Goal: Task Accomplishment & Management: Complete application form

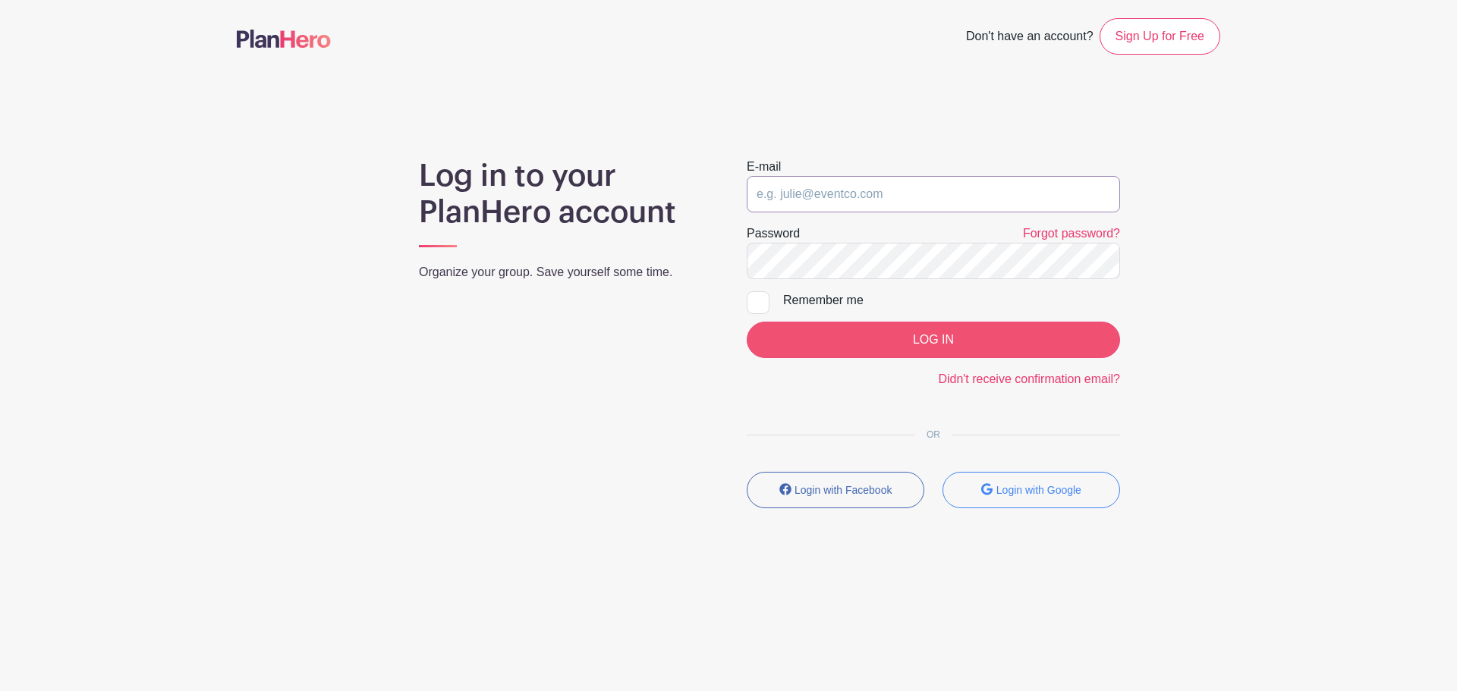
type input "moderators@grief.com"
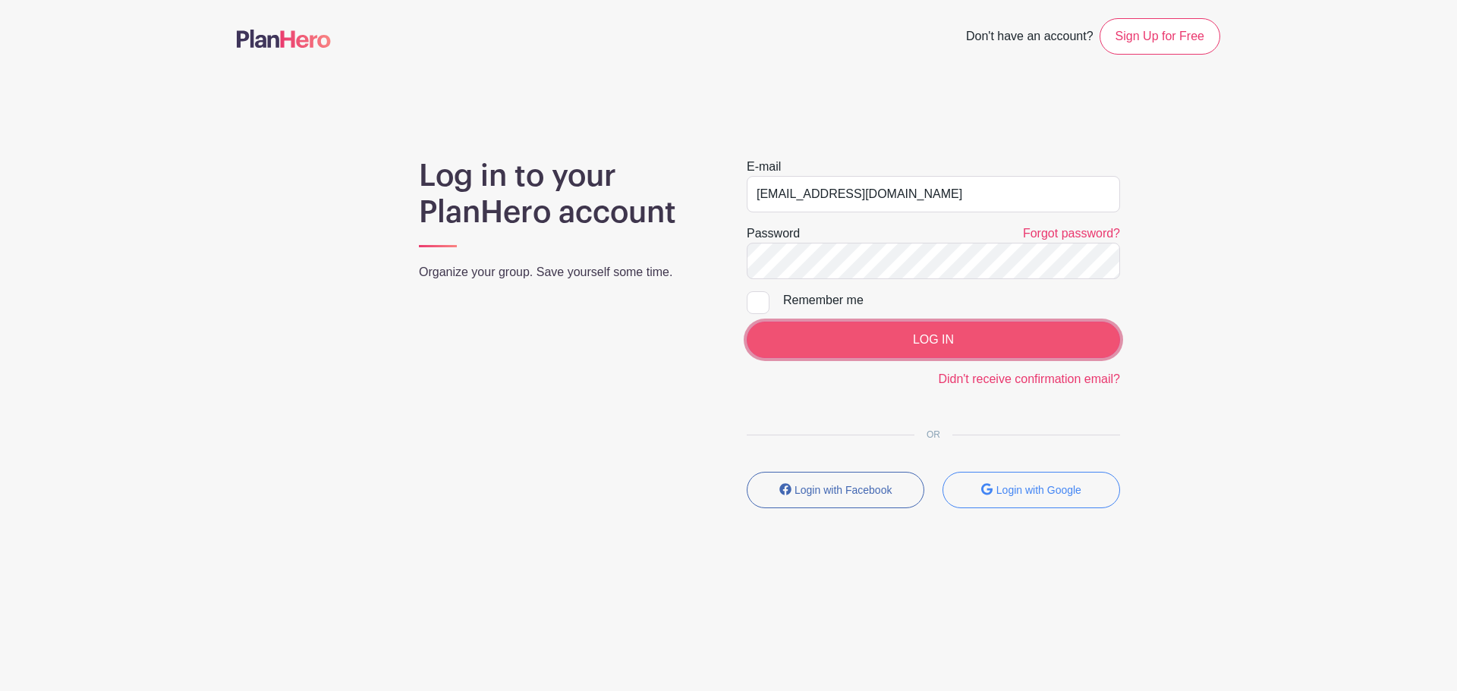
click at [841, 340] on input "LOG IN" at bounding box center [933, 340] width 373 height 36
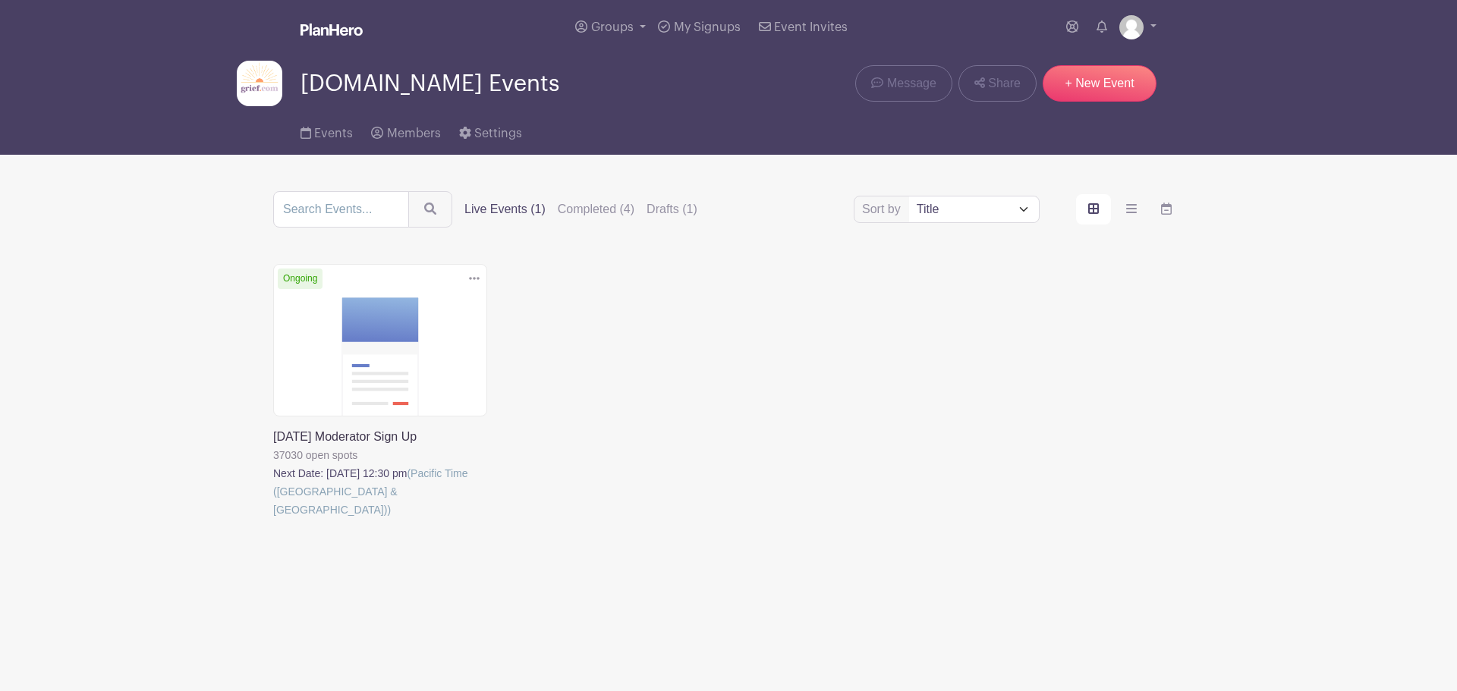
click at [273, 519] on link at bounding box center [273, 519] width 0 height 0
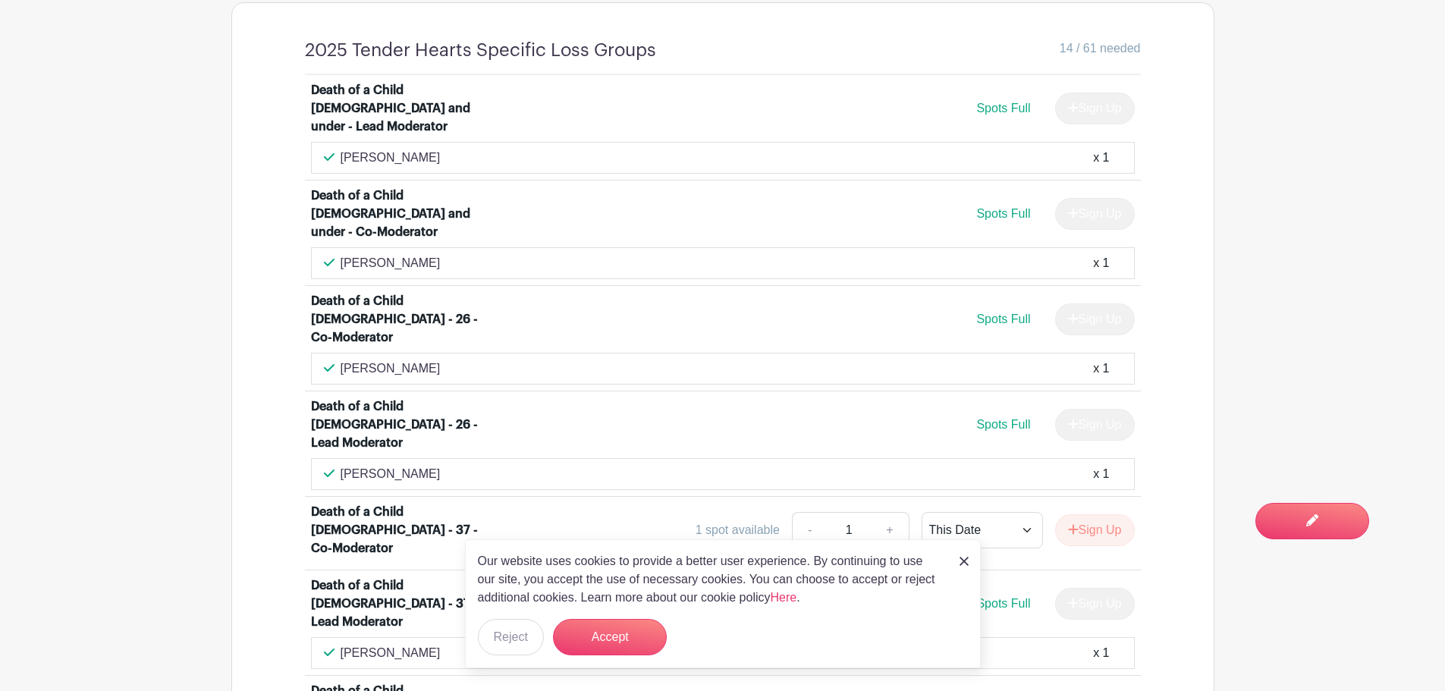
scroll to position [1214, 0]
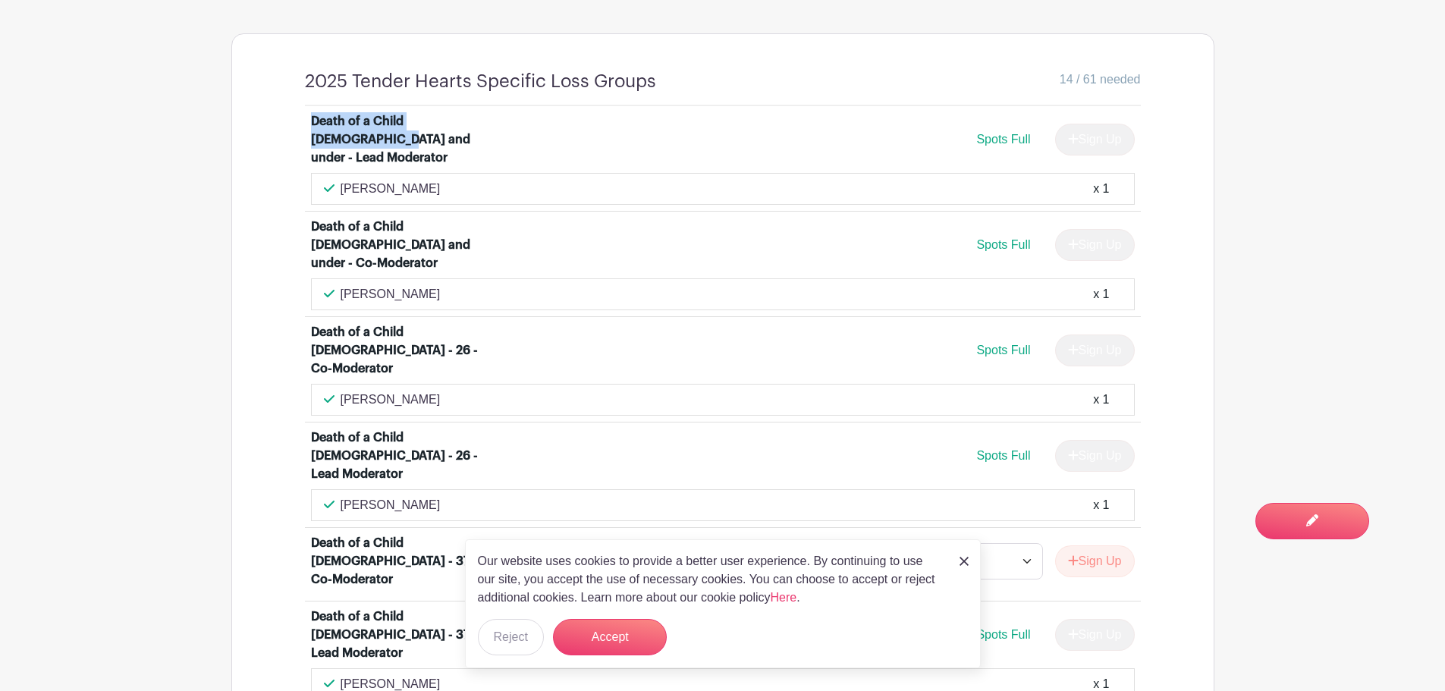
drag, startPoint x: 310, startPoint y: 118, endPoint x: 496, endPoint y: 123, distance: 186.0
click at [496, 123] on div "Death of a Child [DEMOGRAPHIC_DATA] and under - Lead Moderator" at bounding box center [405, 139] width 188 height 55
copy div "Death of a Child [DEMOGRAPHIC_DATA] and under -"
click at [629, 632] on button "Accept" at bounding box center [610, 637] width 114 height 36
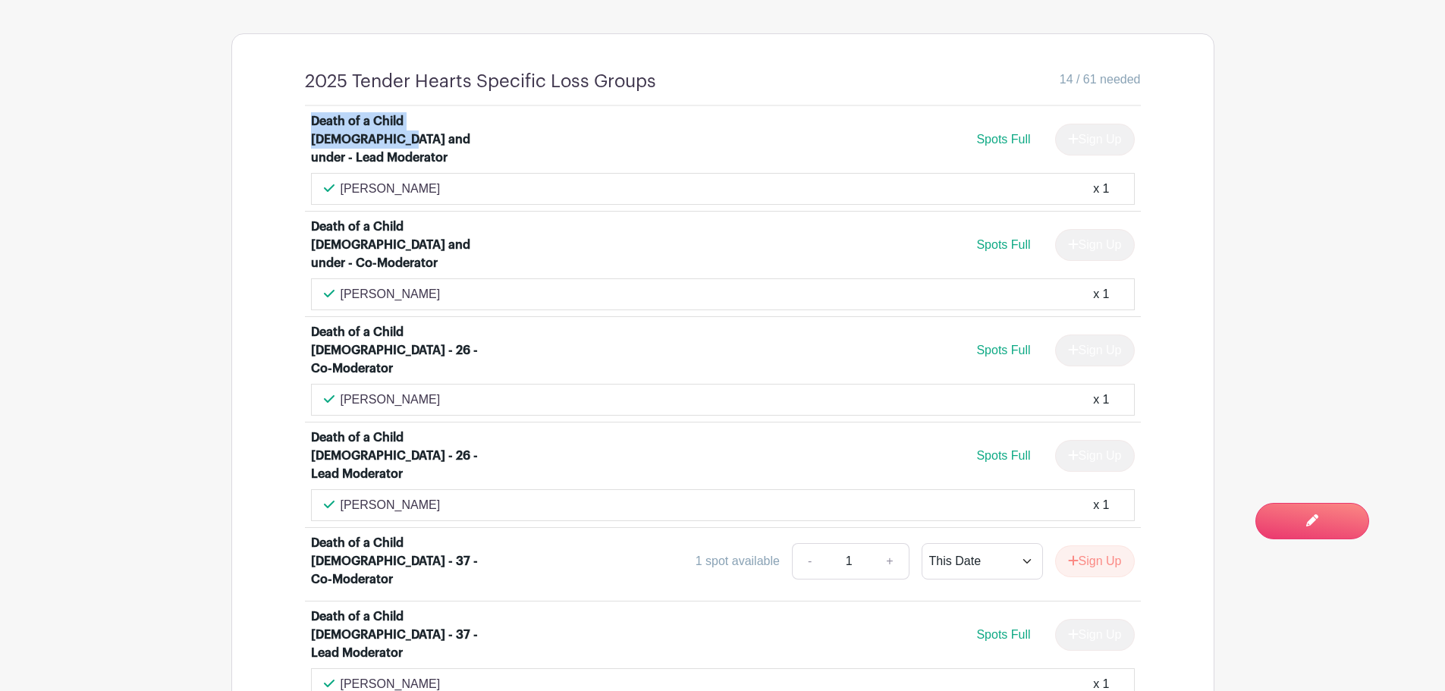
copy div "Death of a Child [DEMOGRAPHIC_DATA] and under -"
drag, startPoint x: 314, startPoint y: 209, endPoint x: 473, endPoint y: 211, distance: 159.4
click at [473, 218] on div "Death of a Child [DEMOGRAPHIC_DATA] and under - Co-Moderator" at bounding box center [405, 245] width 188 height 55
drag, startPoint x: 313, startPoint y: 294, endPoint x: 445, endPoint y: 294, distance: 132.0
click at [445, 323] on div "Death of a Child [DEMOGRAPHIC_DATA] - 26 - Co-Moderator" at bounding box center [405, 350] width 188 height 55
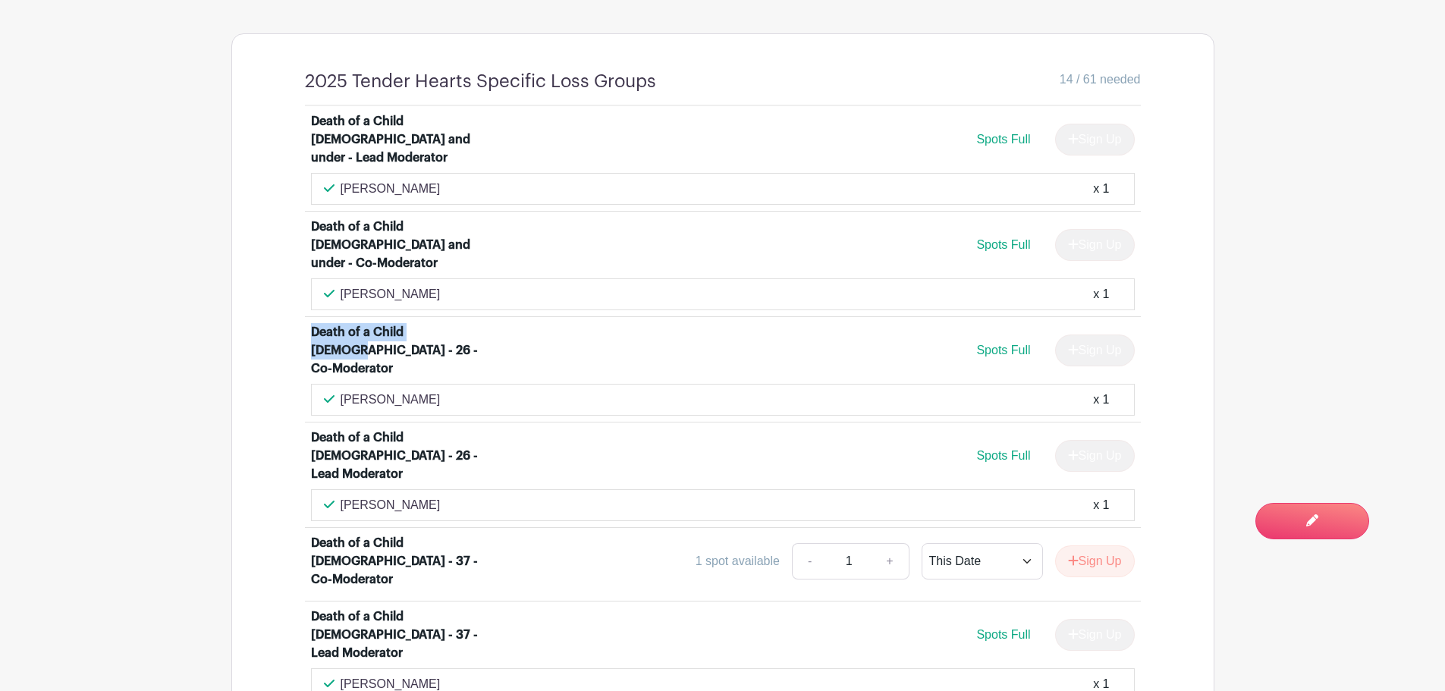
copy div "Death of a Child [DEMOGRAPHIC_DATA] - 26"
drag, startPoint x: 307, startPoint y: 377, endPoint x: 442, endPoint y: 389, distance: 135.6
click at [442, 423] on li "Death of a Child [DEMOGRAPHIC_DATA] - 26 - Lead Moderator Spots Full Sign Up [P…" at bounding box center [723, 475] width 836 height 105
drag, startPoint x: 316, startPoint y: 470, endPoint x: 442, endPoint y: 461, distance: 126.3
click at [442, 534] on div "Death of a Child [DEMOGRAPHIC_DATA] - 37 - Co-Moderator" at bounding box center [405, 561] width 188 height 55
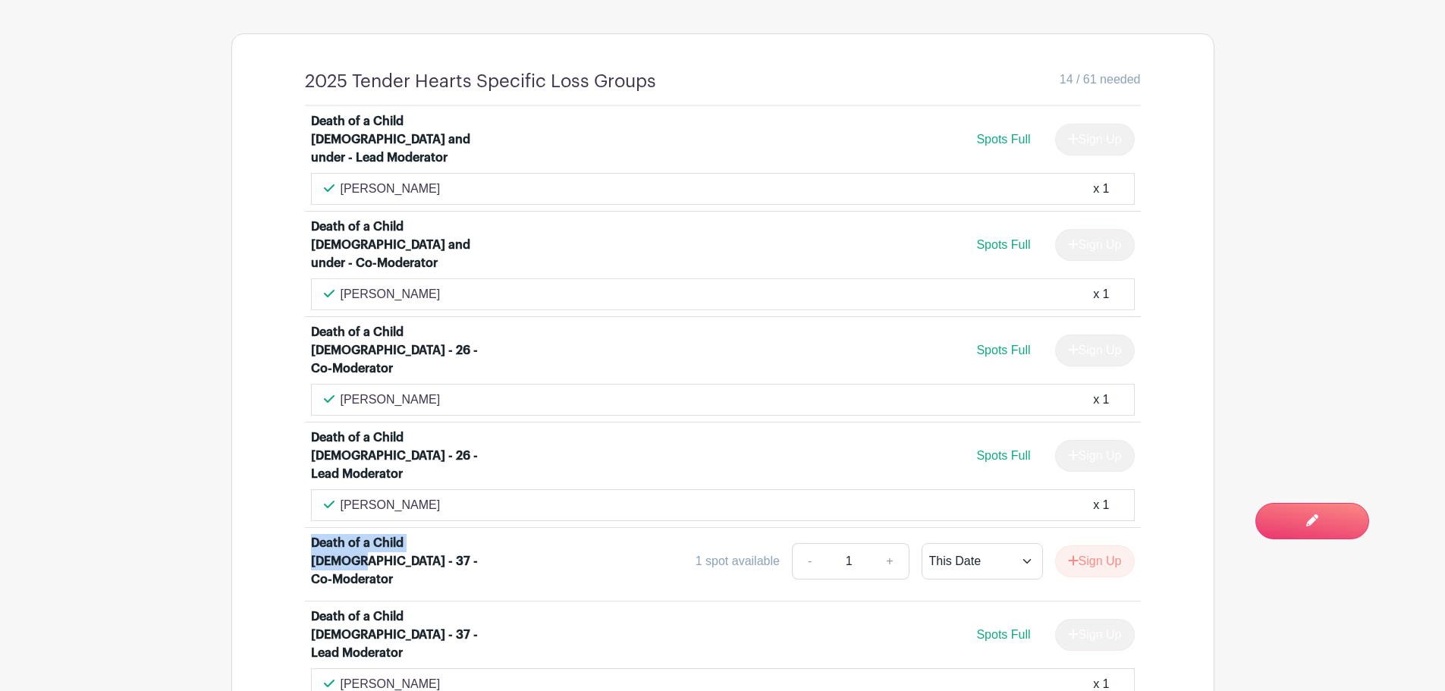
drag, startPoint x: 311, startPoint y: 467, endPoint x: 443, endPoint y: 467, distance: 132.0
click at [443, 534] on div "Death of a Child [DEMOGRAPHIC_DATA] - 37 - Co-Moderator" at bounding box center [405, 561] width 188 height 55
copy div "Death of a Child [DEMOGRAPHIC_DATA] - 37"
drag, startPoint x: 313, startPoint y: 608, endPoint x: 429, endPoint y: 612, distance: 116.1
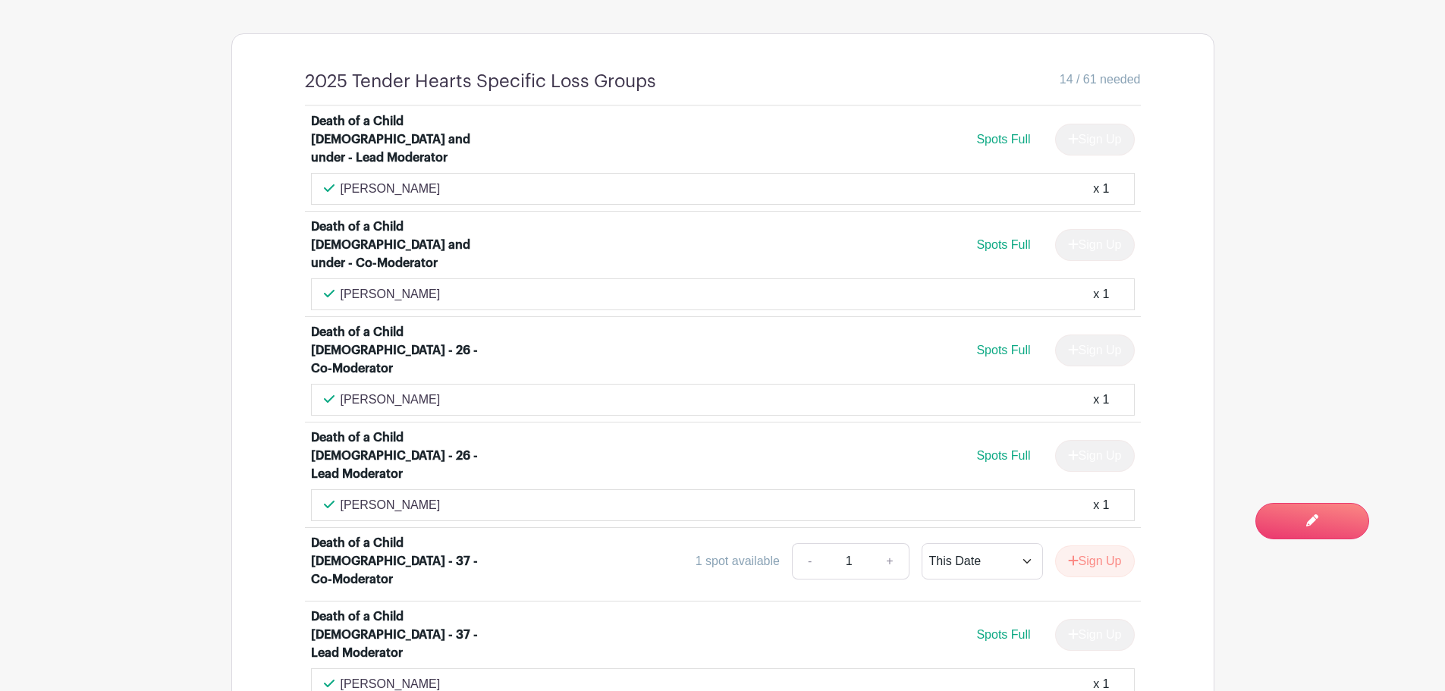
copy div "Death of a Child [DEMOGRAPHIC_DATA] +"
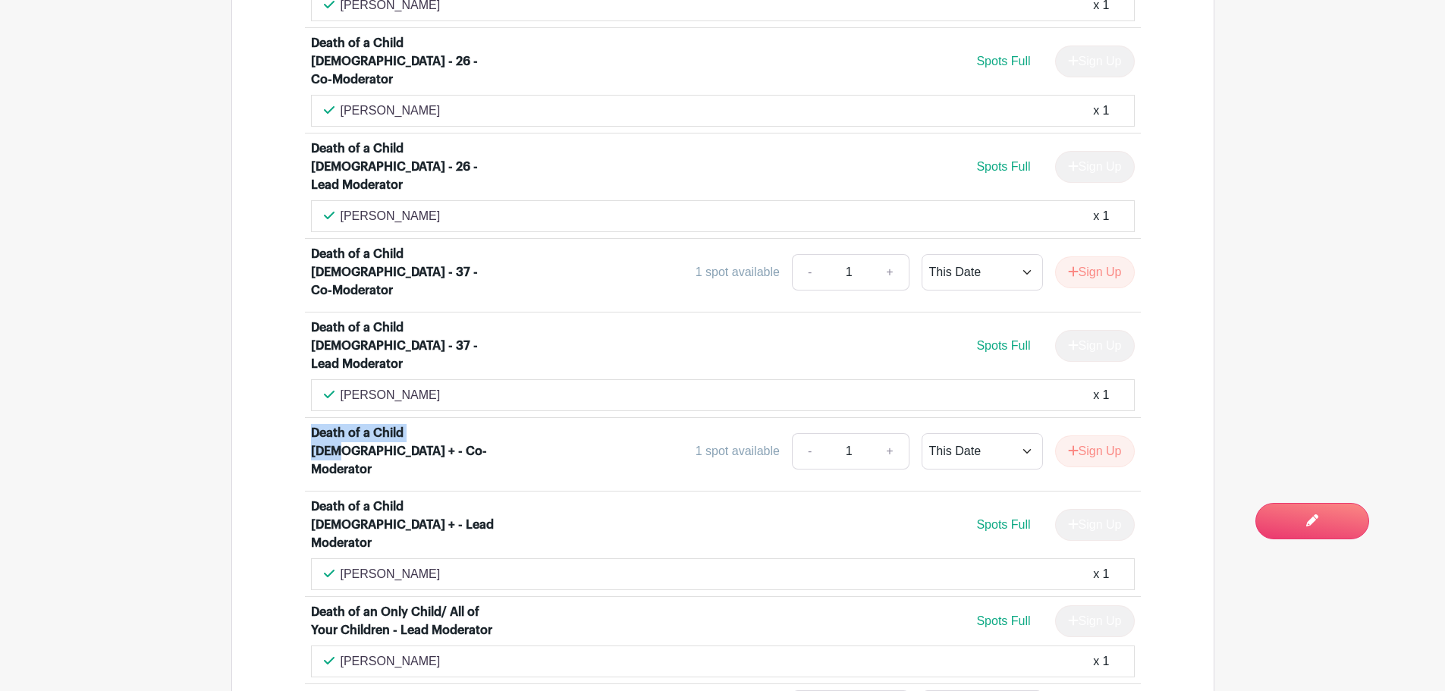
scroll to position [1517, 0]
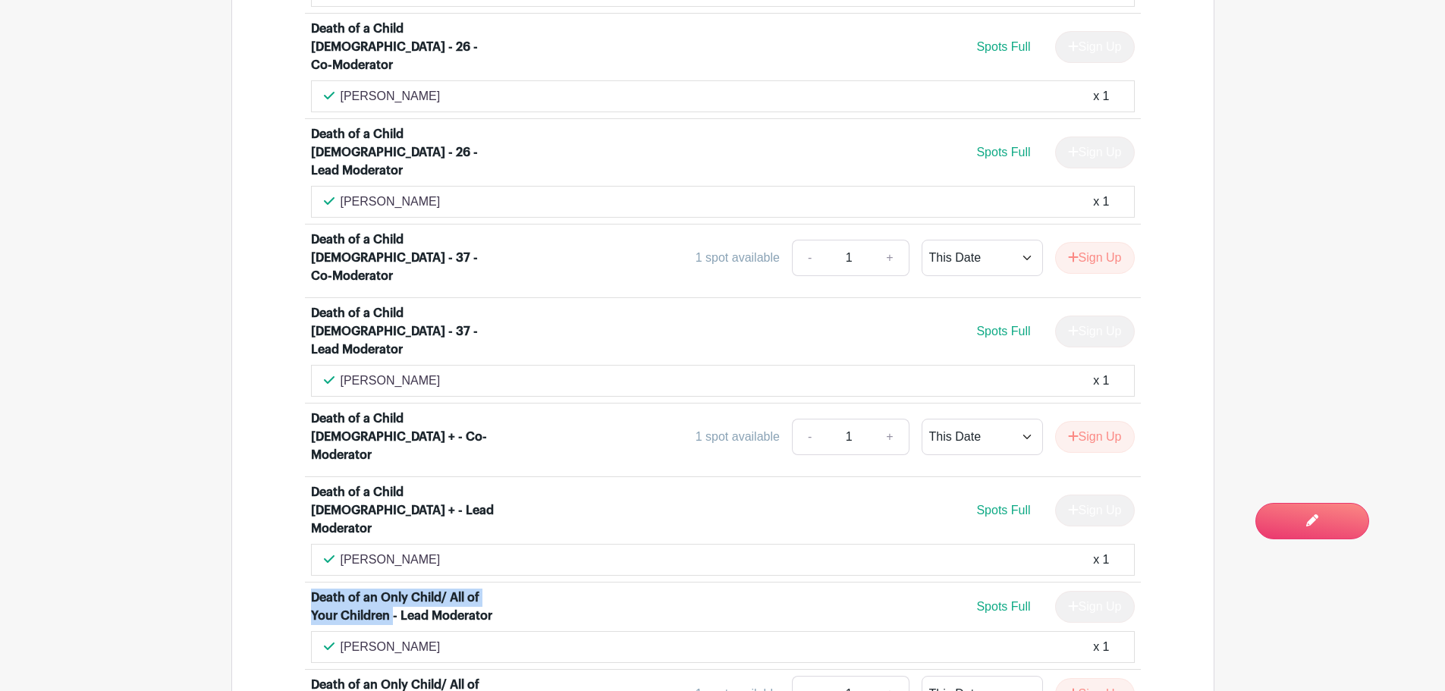
drag, startPoint x: 306, startPoint y: 451, endPoint x: 395, endPoint y: 477, distance: 92.7
click at [395, 583] on li "Death of an Only Child/ All of Your Children - Lead Moderator Spots Full Sign U…" at bounding box center [723, 626] width 836 height 87
copy div "Death of an Only Child/ All of Your Children"
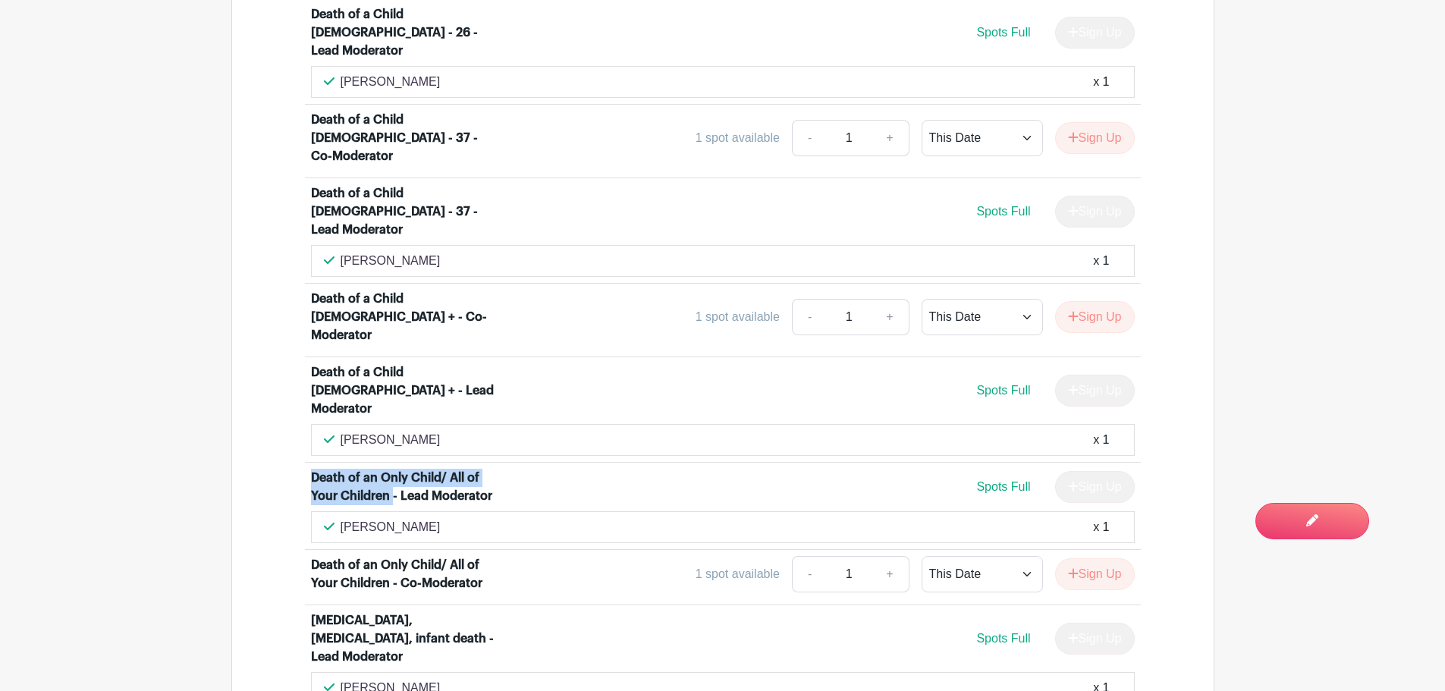
scroll to position [1669, 0]
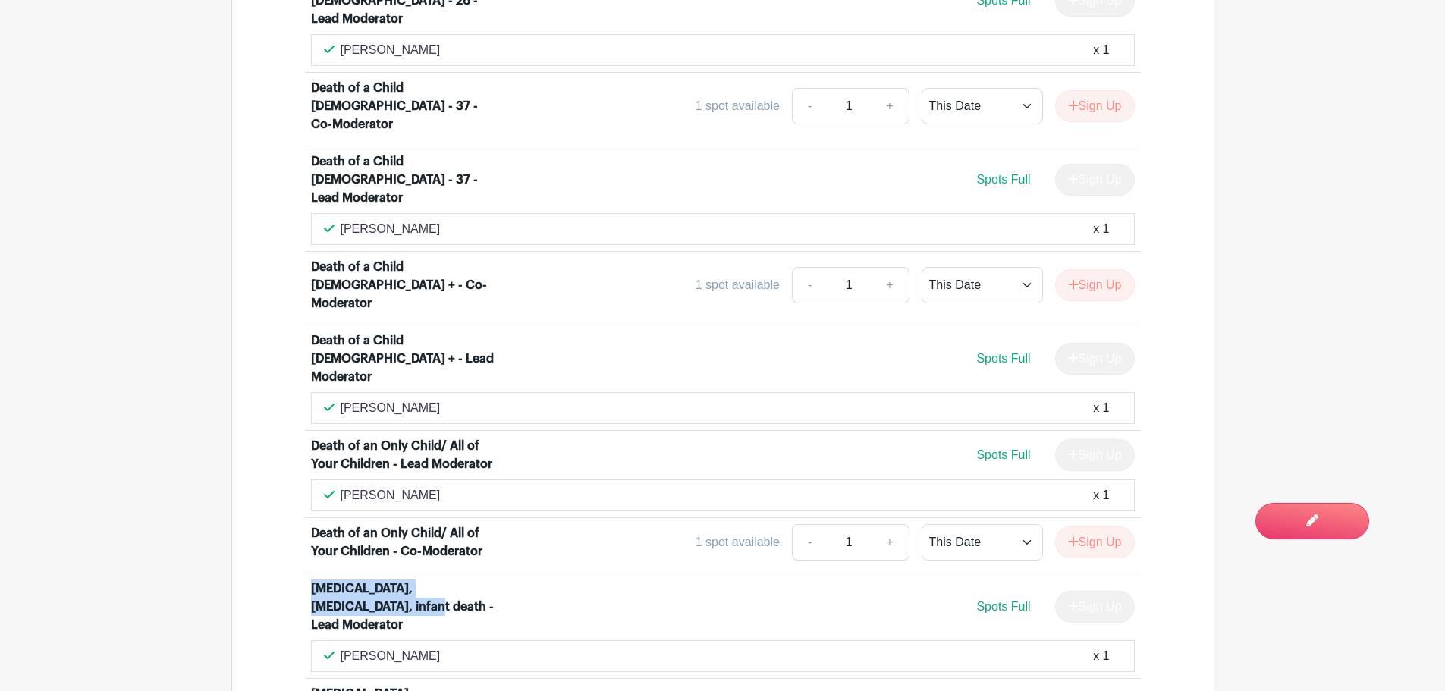
drag, startPoint x: 304, startPoint y: 439, endPoint x: 345, endPoint y: 465, distance: 48.8
click at [345, 574] on li "[MEDICAL_DATA], [MEDICAL_DATA], infant death - Lead Moderator Spots Full Sign U…" at bounding box center [723, 626] width 836 height 105
copy div "[MEDICAL_DATA], [MEDICAL_DATA], infant death"
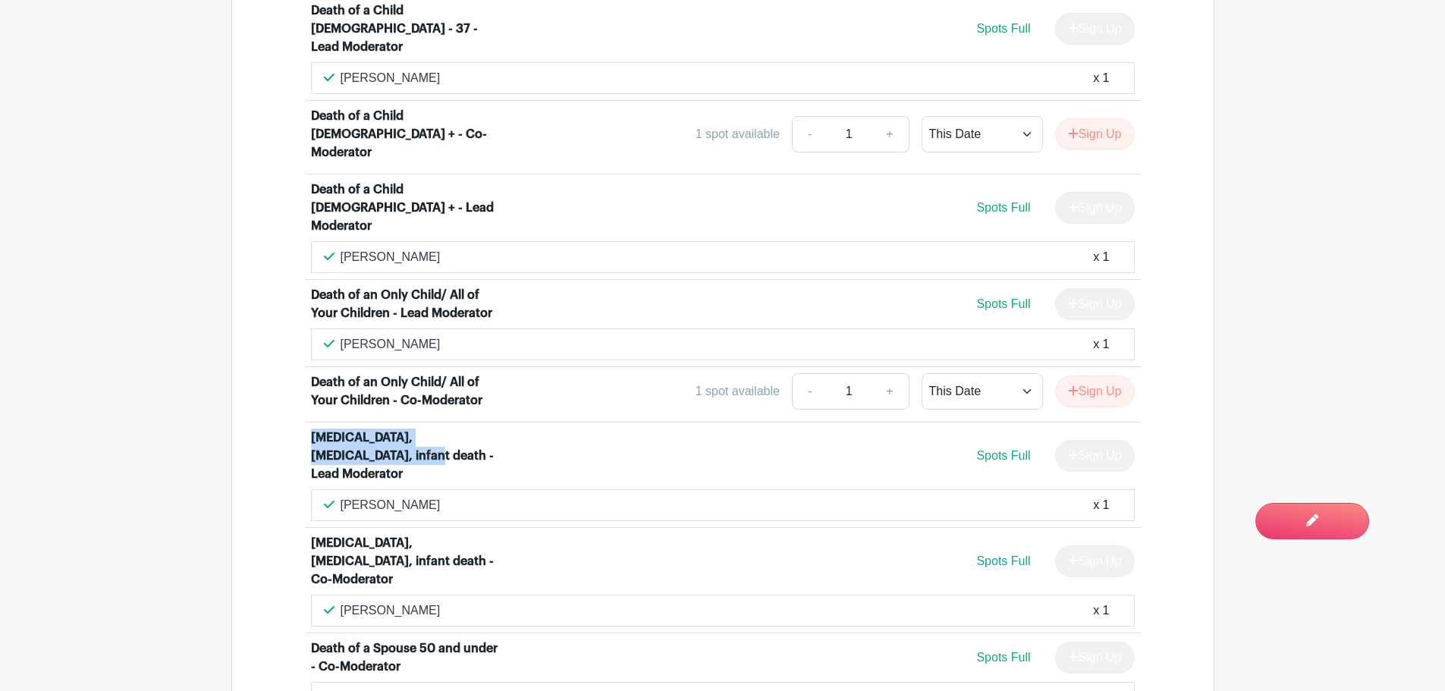
scroll to position [1821, 0]
drag, startPoint x: 307, startPoint y: 461, endPoint x: 502, endPoint y: 470, distance: 194.4
click at [502, 633] on li "Death of a Spouse 50 and under - Co-Moderator Spots Full Sign Up [PERSON_NAME] …" at bounding box center [723, 676] width 836 height 87
copy div "Death of a Spouse 50 and under"
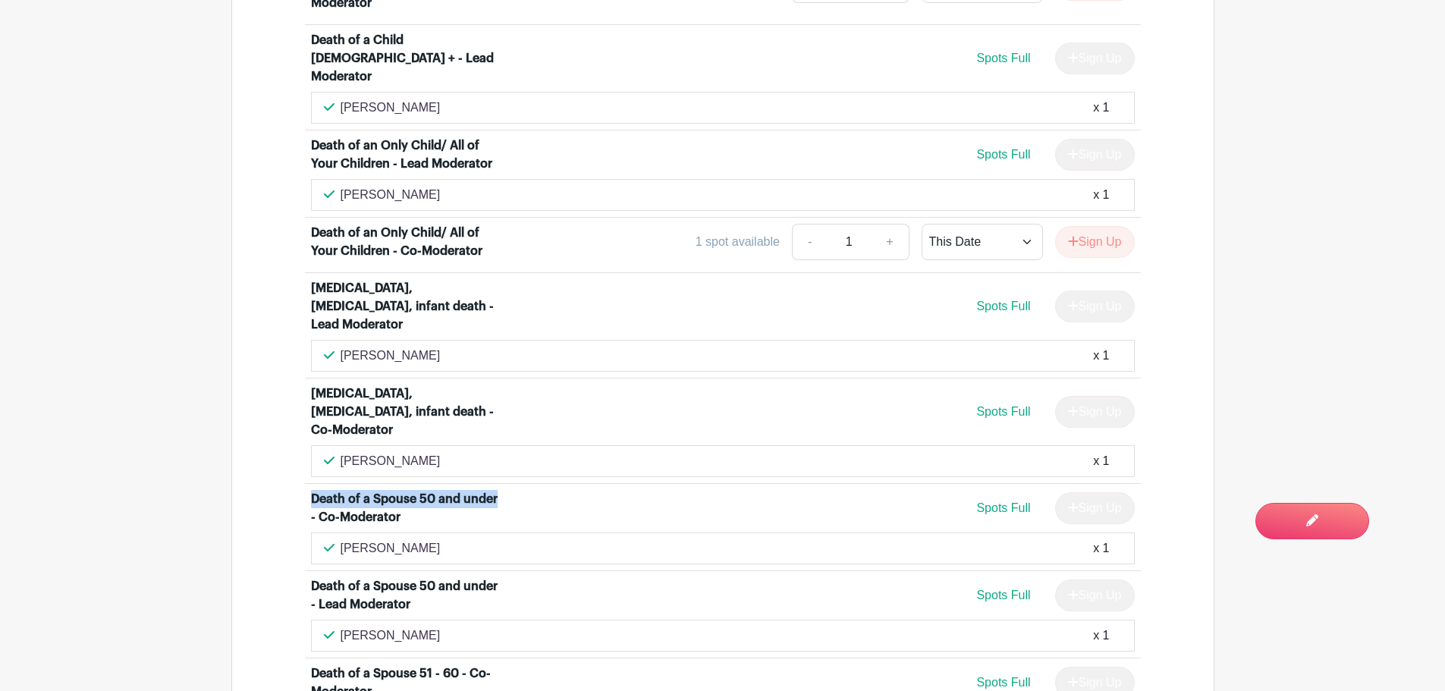
scroll to position [1973, 0]
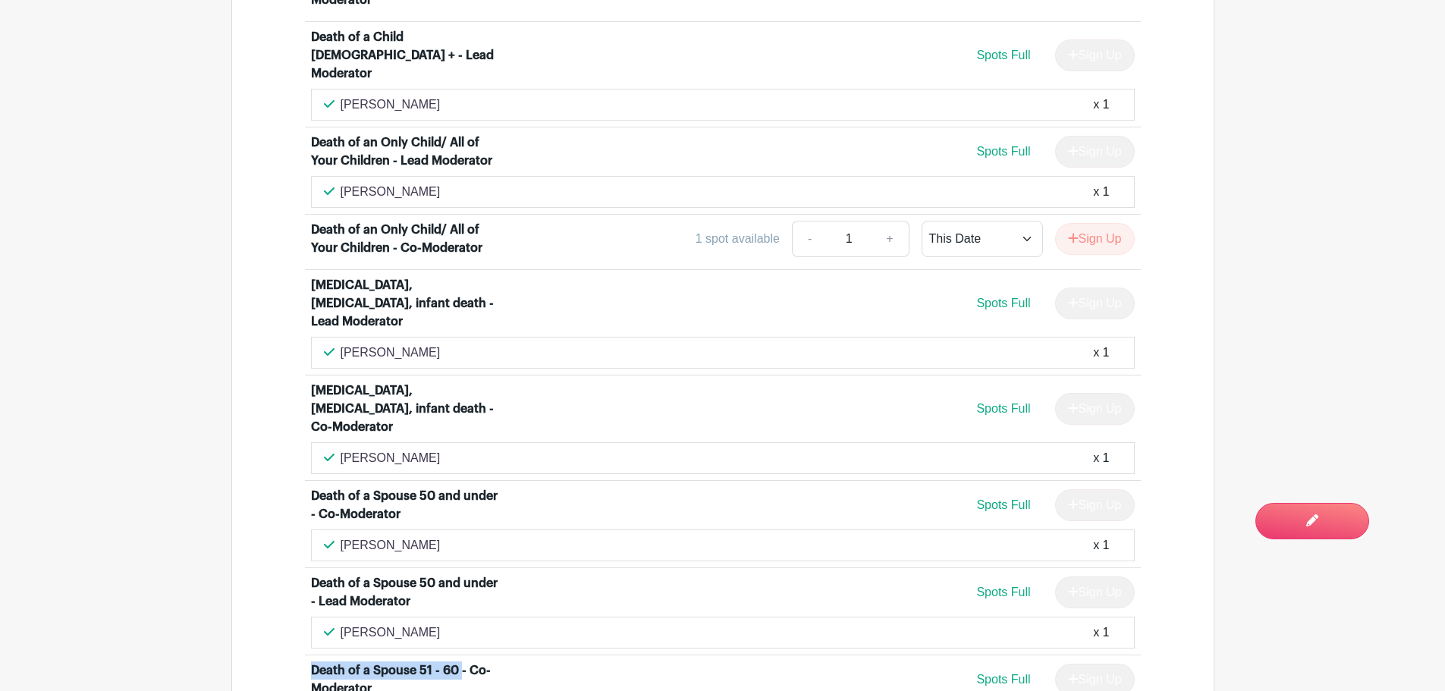
drag, startPoint x: 292, startPoint y: 486, endPoint x: 460, endPoint y: 489, distance: 167.7
click at [460, 489] on div "Death of a Child [DEMOGRAPHIC_DATA] and under - Lead Moderator Spots Full Sign …" at bounding box center [723, 619] width 909 height 2544
copy div "Death of a Spouse 51 - 60"
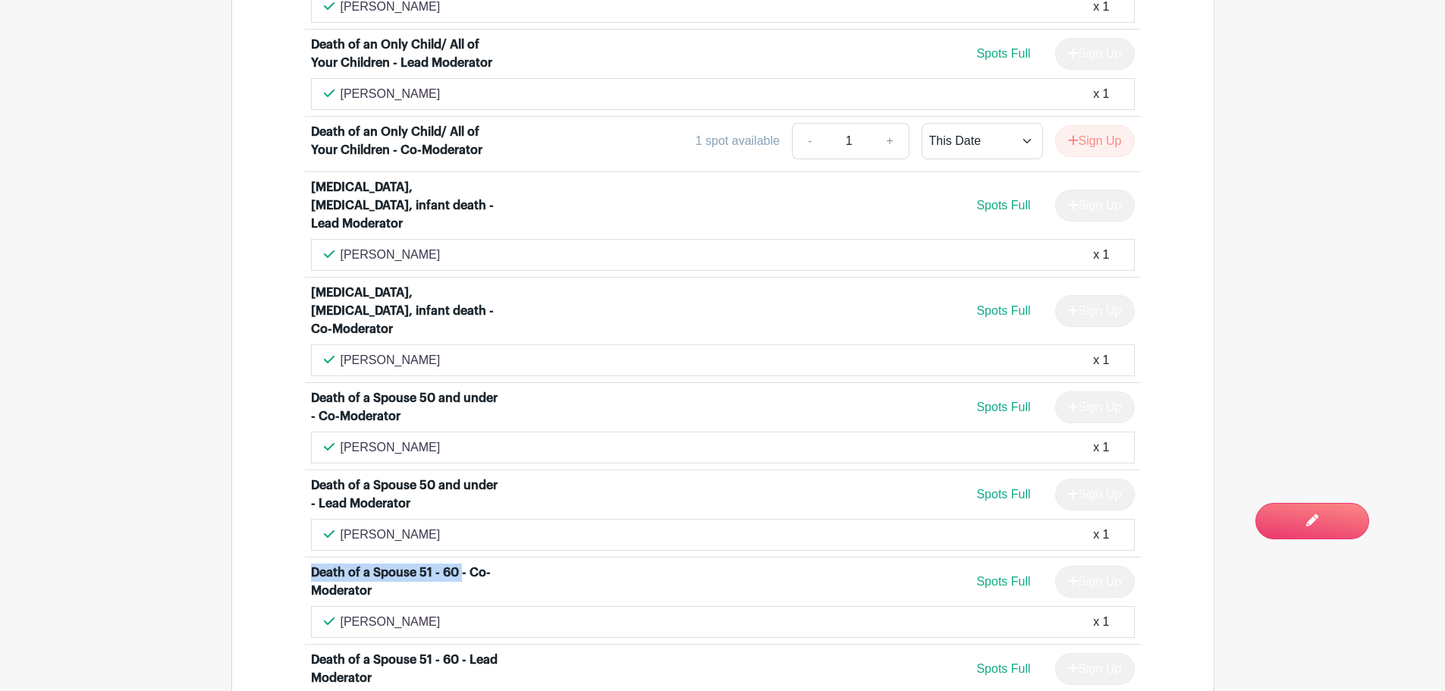
scroll to position [2124, 0]
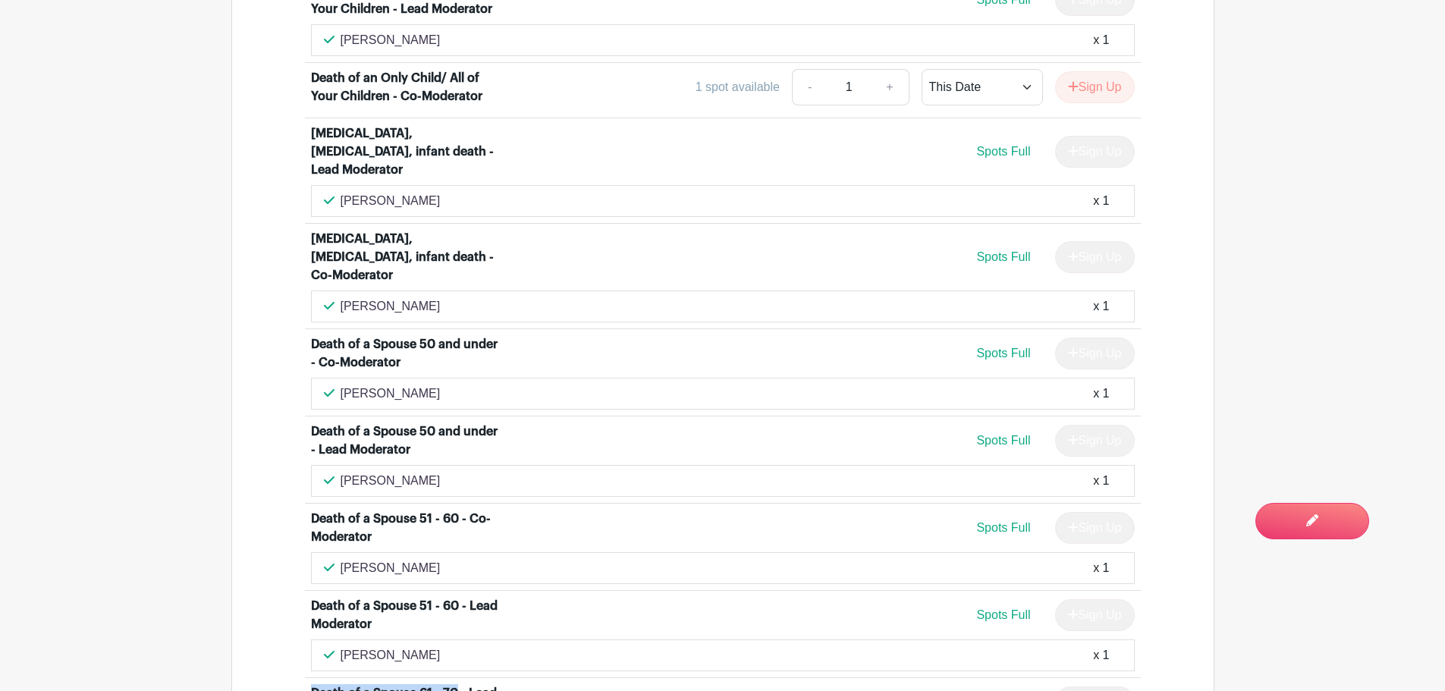
drag, startPoint x: 308, startPoint y: 510, endPoint x: 452, endPoint y: 510, distance: 144.2
copy div "Death of a Spouse 61 - 70"
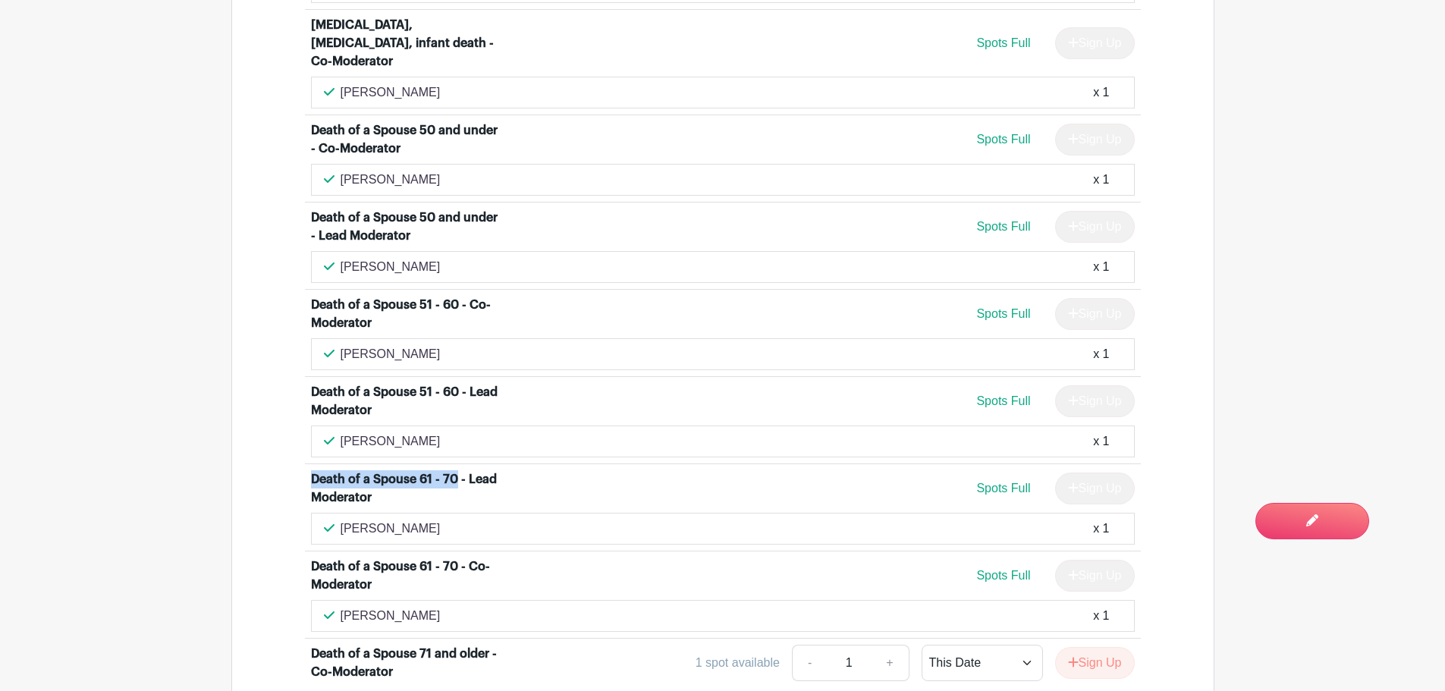
scroll to position [2352, 0]
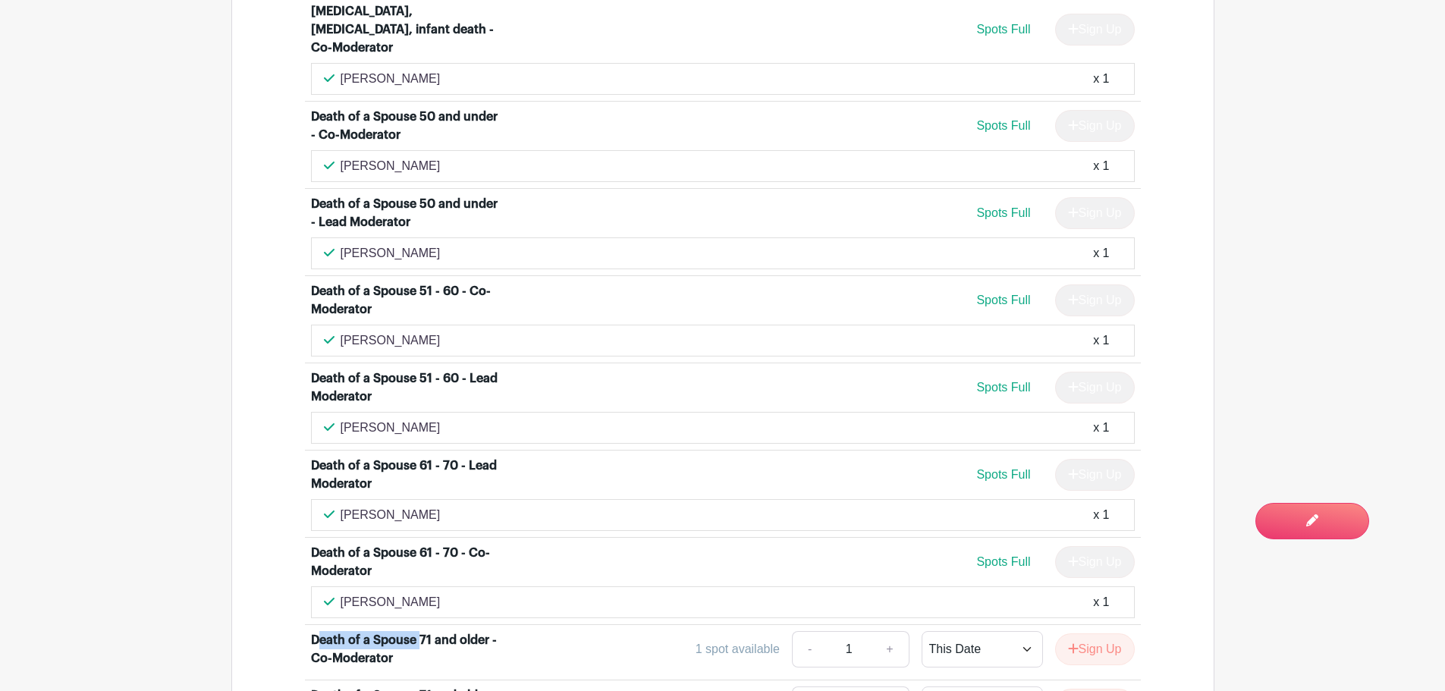
drag, startPoint x: 316, startPoint y: 457, endPoint x: 421, endPoint y: 454, distance: 105.5
click at [421, 631] on div "Death of a Spouse 71 and older - Co-Moderator" at bounding box center [405, 649] width 188 height 36
drag, startPoint x: 310, startPoint y: 454, endPoint x: 486, endPoint y: 456, distance: 176.8
click at [486, 625] on li "Death of a Spouse 71 and older - Co-Moderator 1 spot available - 1 + This Date …" at bounding box center [723, 652] width 836 height 55
drag, startPoint x: 310, startPoint y: 566, endPoint x: 401, endPoint y: 564, distance: 91.1
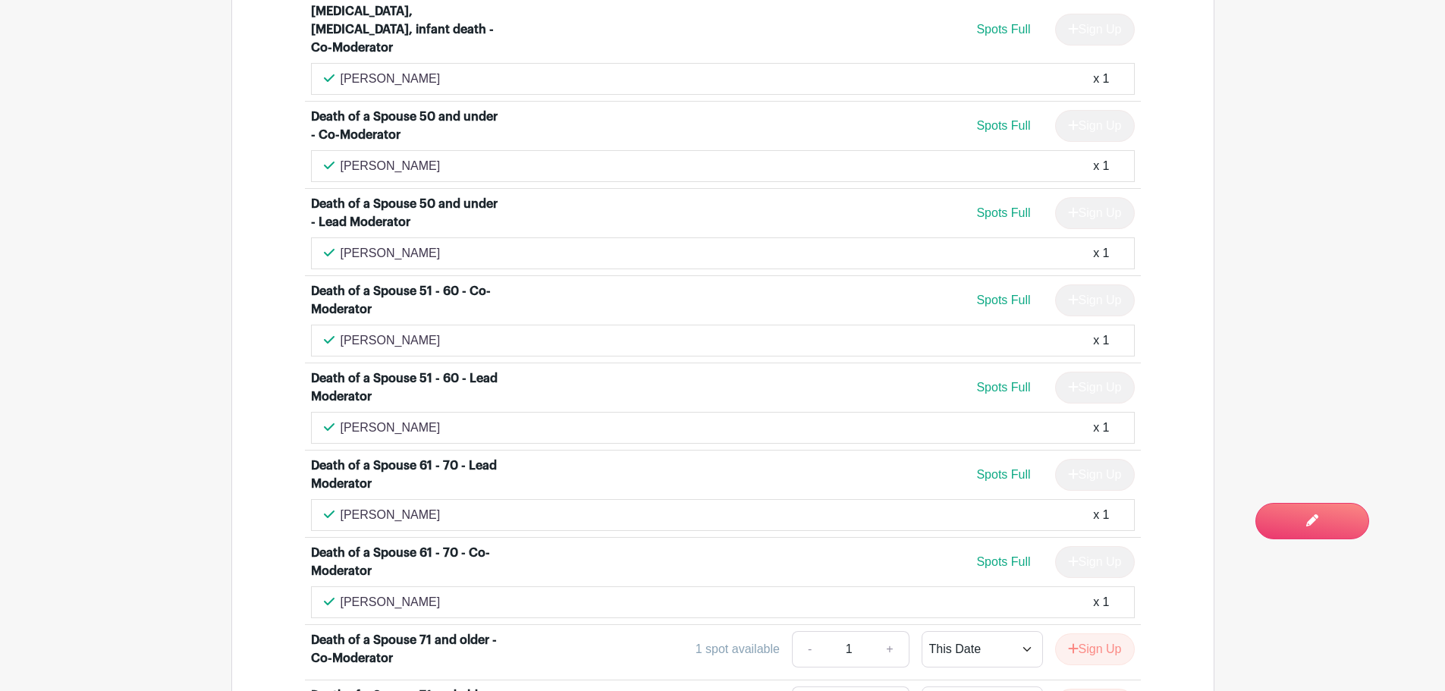
drag, startPoint x: 313, startPoint y: 564, endPoint x: 410, endPoint y: 561, distance: 97.9
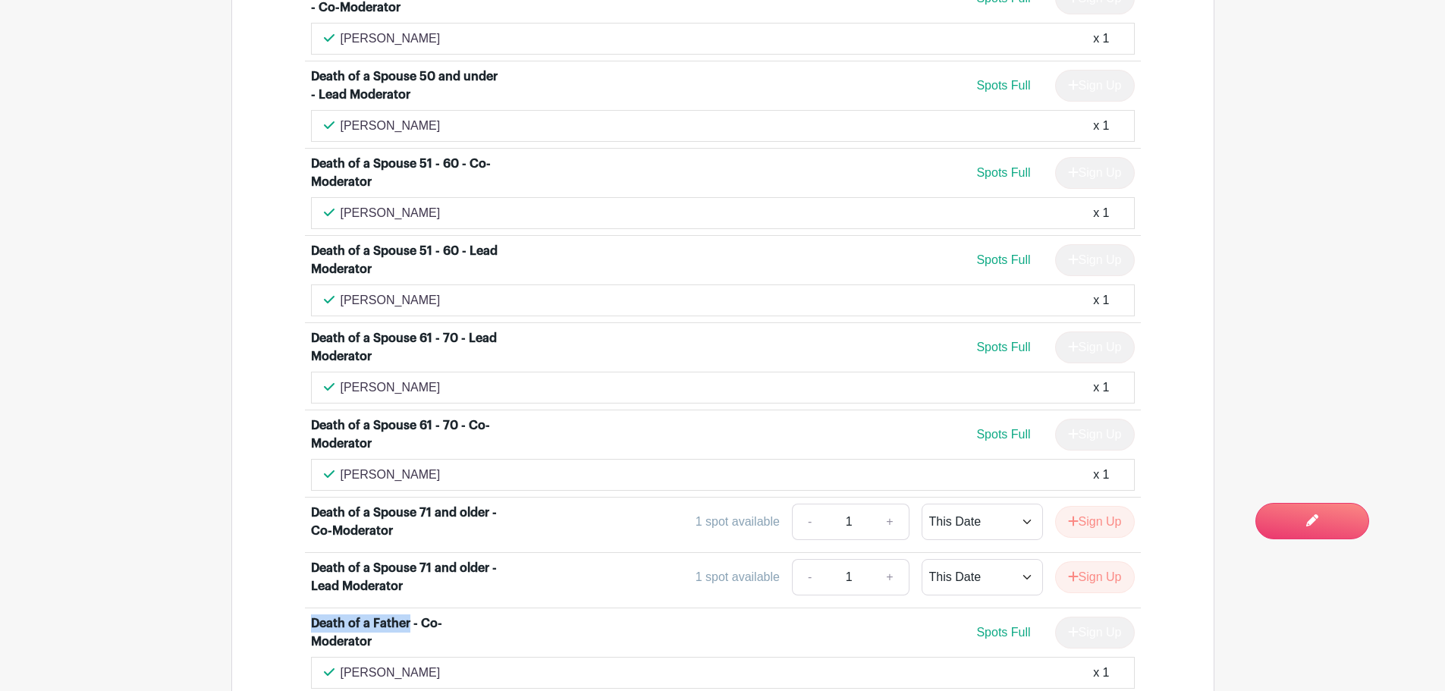
scroll to position [2731, 0]
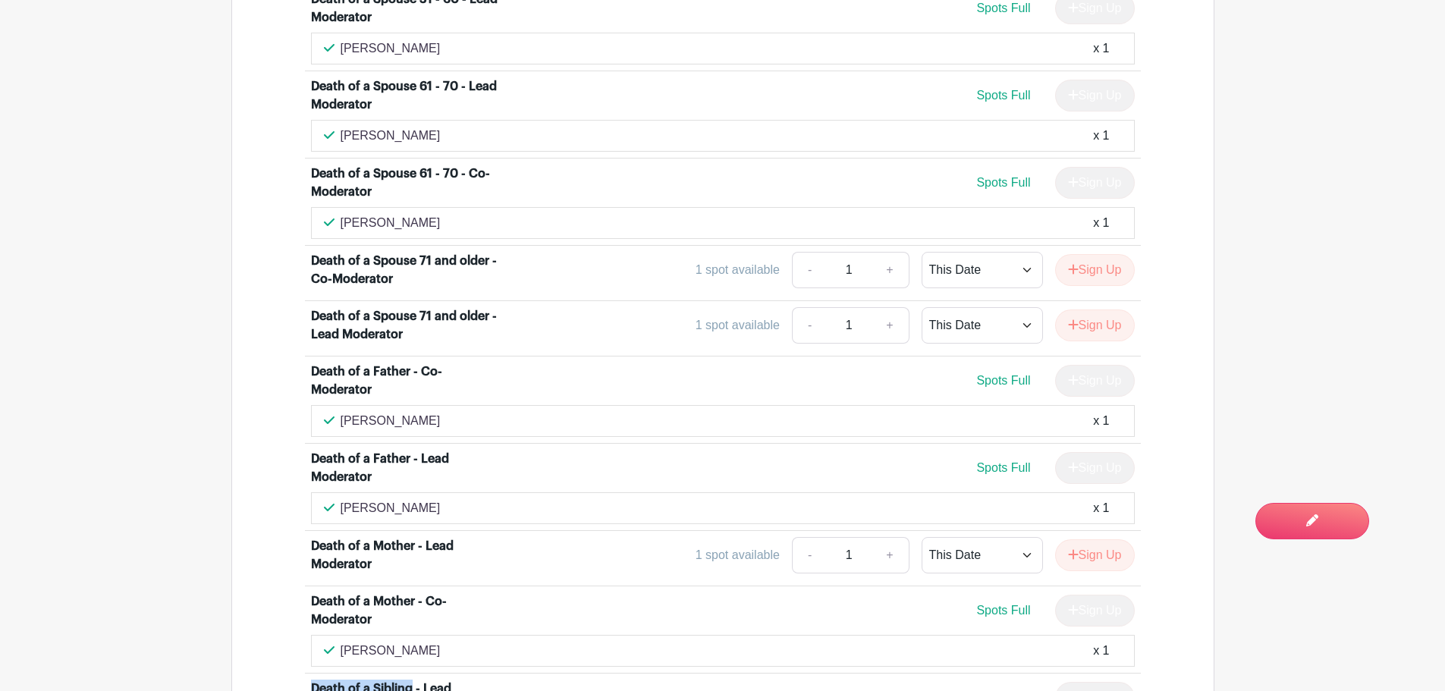
drag, startPoint x: 310, startPoint y: 507, endPoint x: 413, endPoint y: 505, distance: 102.5
click at [413, 680] on div "Death of a Sibling - Lead Moderator" at bounding box center [405, 698] width 188 height 36
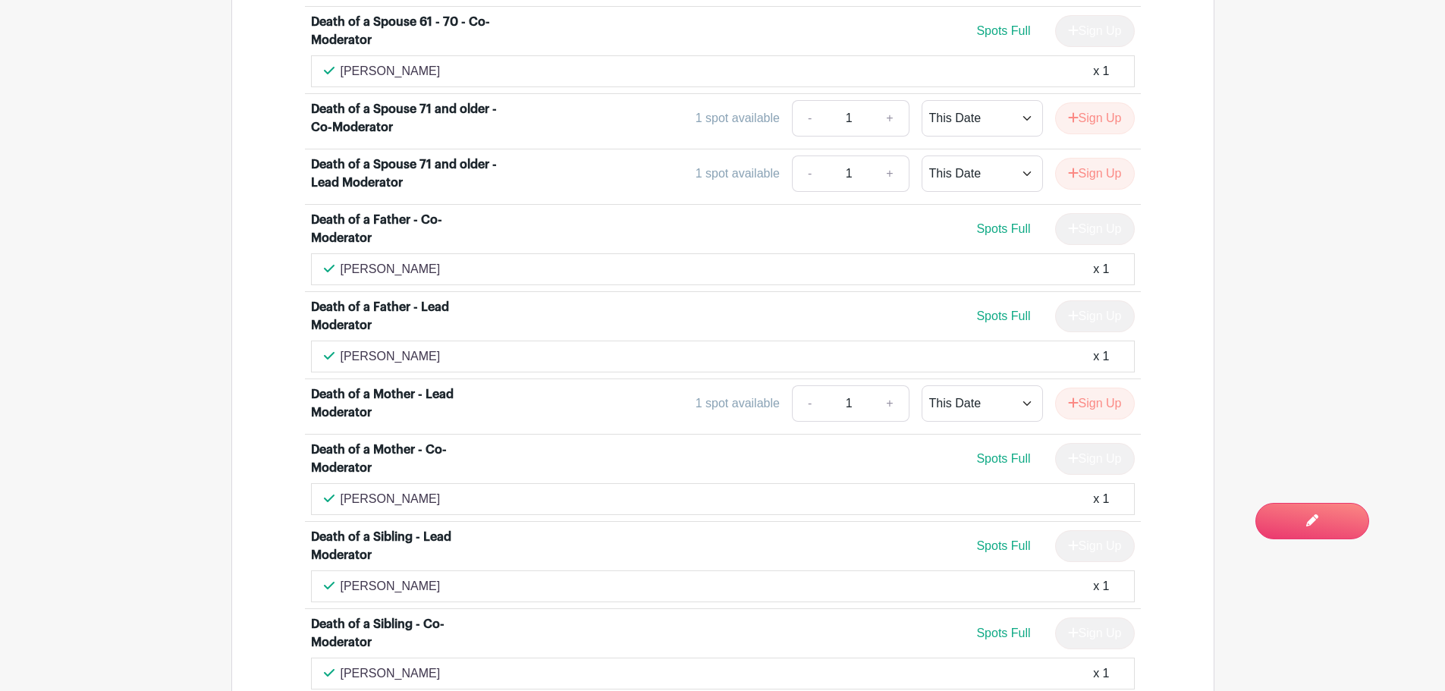
drag, startPoint x: 307, startPoint y: 529, endPoint x: 413, endPoint y: 527, distance: 106.2
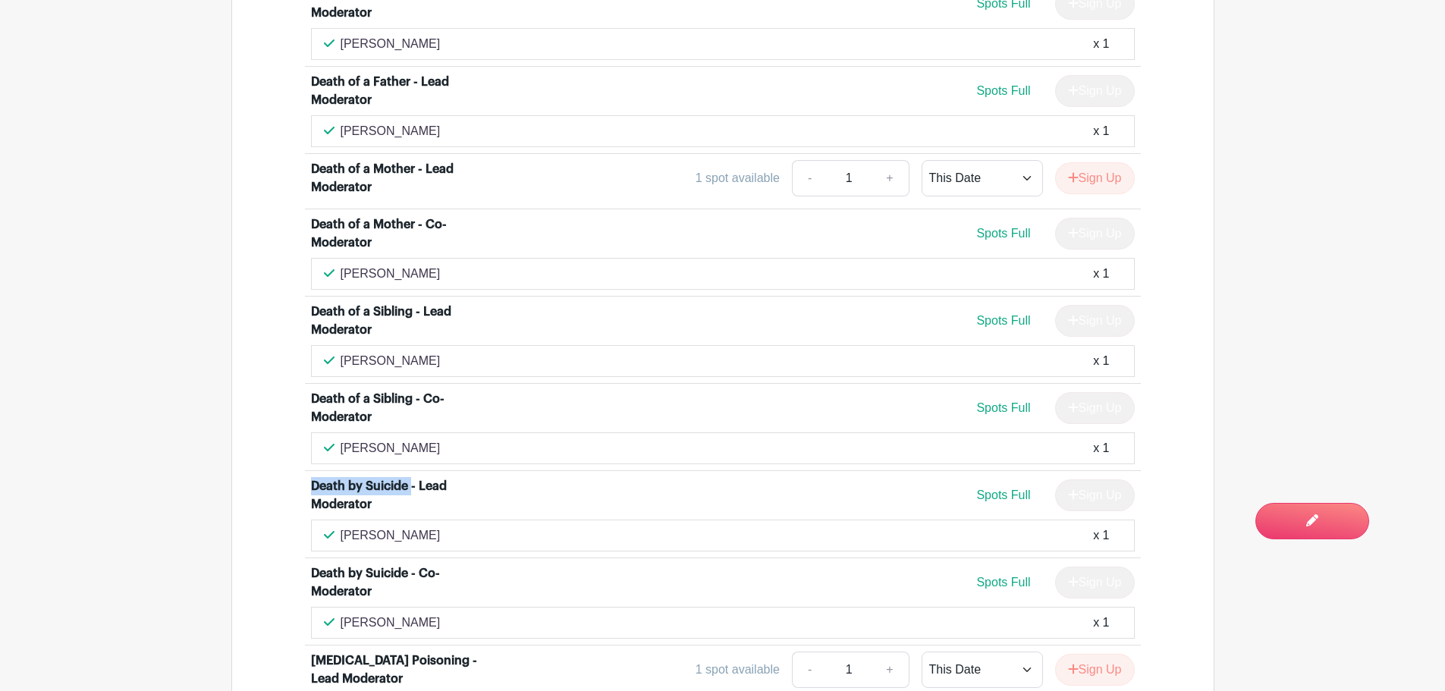
scroll to position [3111, 0]
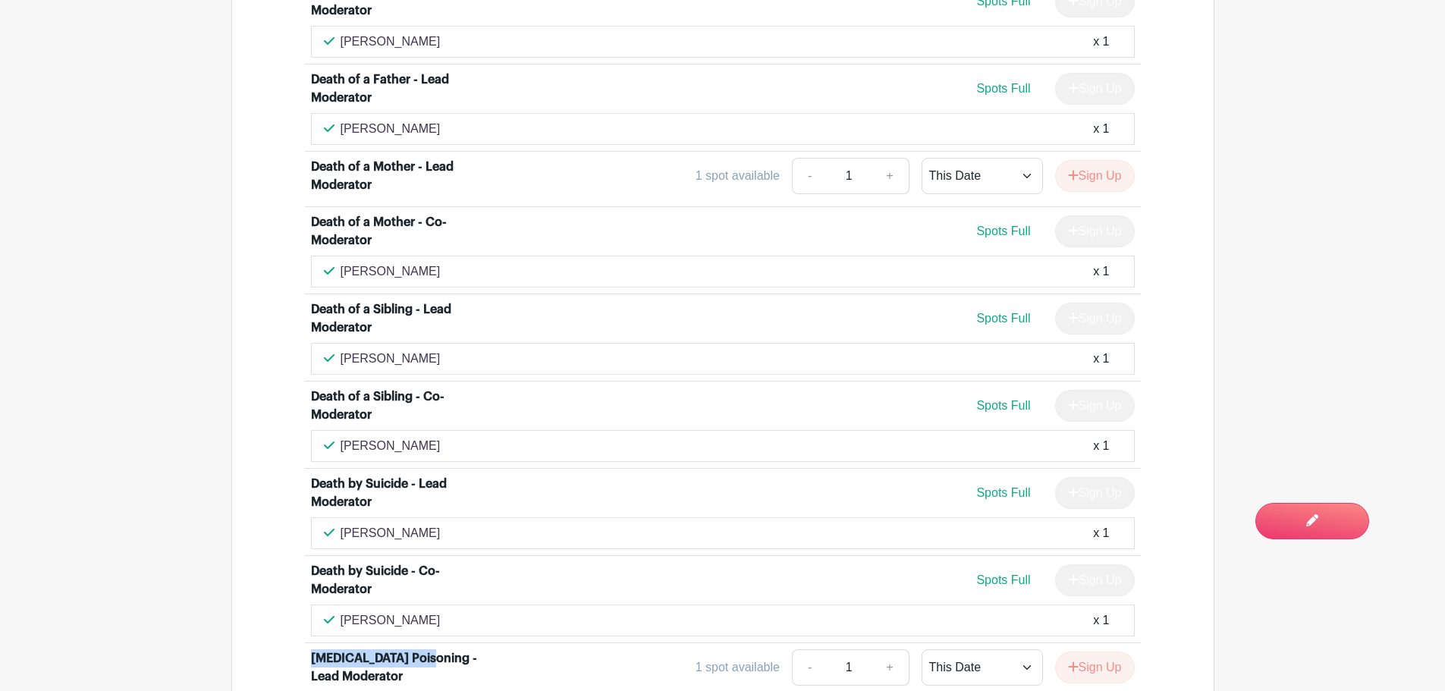
drag, startPoint x: 318, startPoint y: 480, endPoint x: 423, endPoint y: 478, distance: 105.5
click at [423, 643] on li "[MEDICAL_DATA] Poisoning - Lead Moderator 1 spot available - 1 + This Date Sele…" at bounding box center [723, 670] width 836 height 55
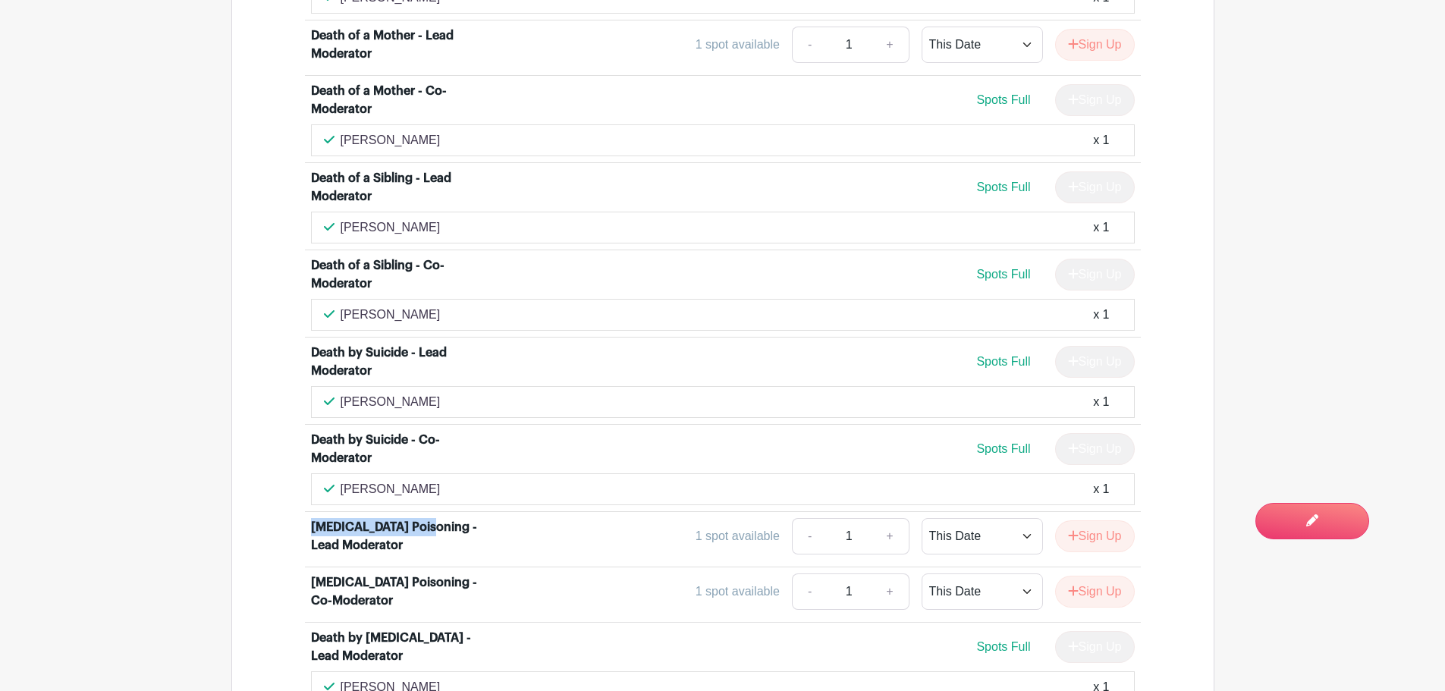
scroll to position [3263, 0]
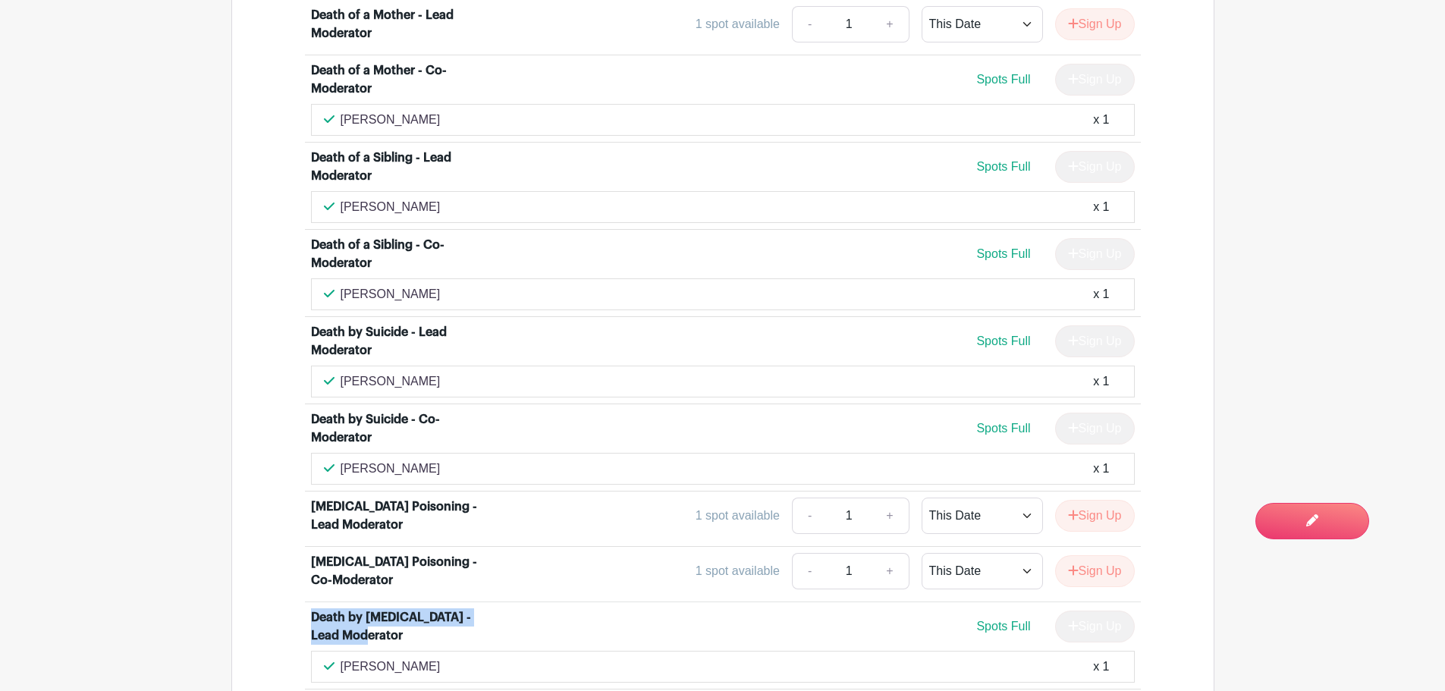
drag, startPoint x: 312, startPoint y: 437, endPoint x: 370, endPoint y: 457, distance: 60.9
click at [370, 609] on div "Death by [MEDICAL_DATA] - Lead Moderator" at bounding box center [405, 627] width 188 height 36
drag, startPoint x: 312, startPoint y: 382, endPoint x: 419, endPoint y: 385, distance: 107.0
click at [418, 553] on div "[MEDICAL_DATA] Poisoning - Co-Moderator" at bounding box center [405, 571] width 188 height 36
click at [420, 553] on div "[MEDICAL_DATA] Poisoning - Co-Moderator" at bounding box center [405, 571] width 188 height 36
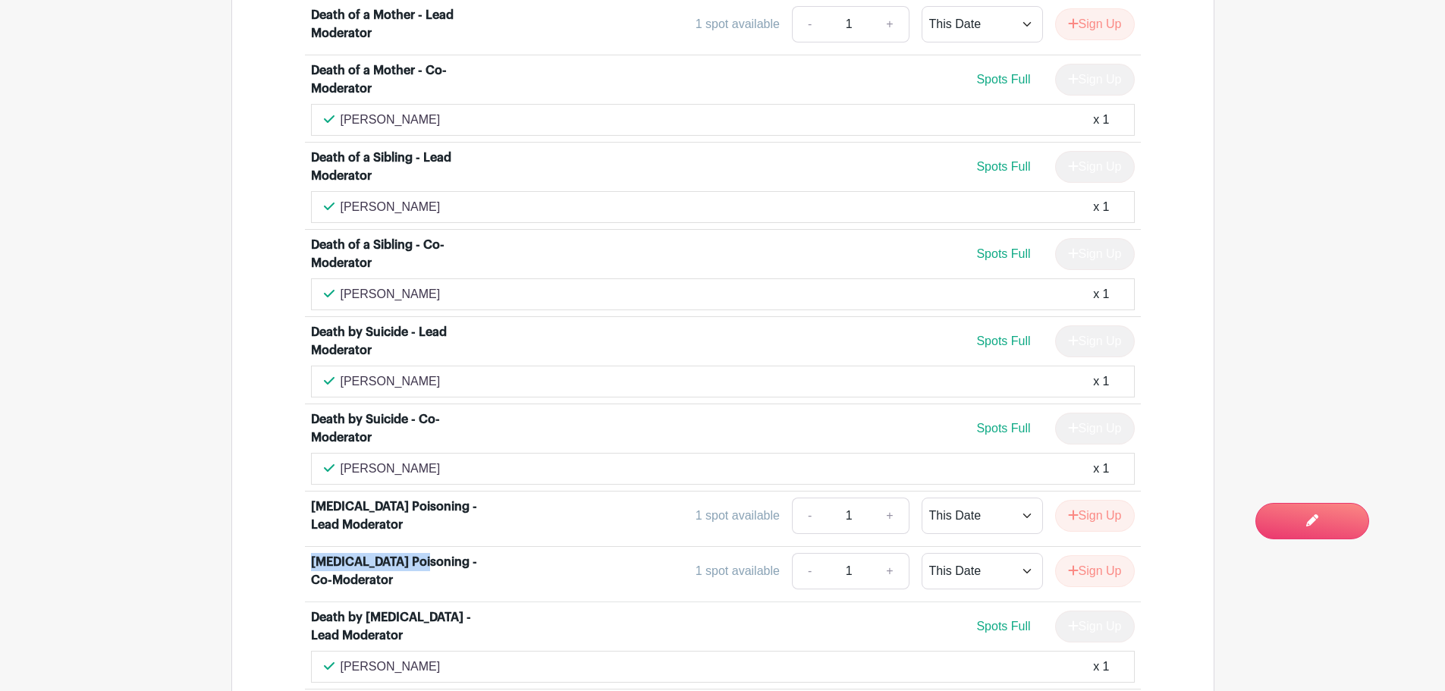
drag, startPoint x: 420, startPoint y: 380, endPoint x: 305, endPoint y: 386, distance: 114.7
click at [305, 547] on li "[MEDICAL_DATA] Poisoning - Co-Moderator 1 spot available - 1 + This Date Select…" at bounding box center [723, 574] width 836 height 55
drag, startPoint x: 297, startPoint y: 436, endPoint x: 363, endPoint y: 458, distance: 68.6
click at [363, 458] on div "Death of a Child [DEMOGRAPHIC_DATA] and under - Lead Moderator Spots Full Sign …" at bounding box center [723, 346] width 909 height 4577
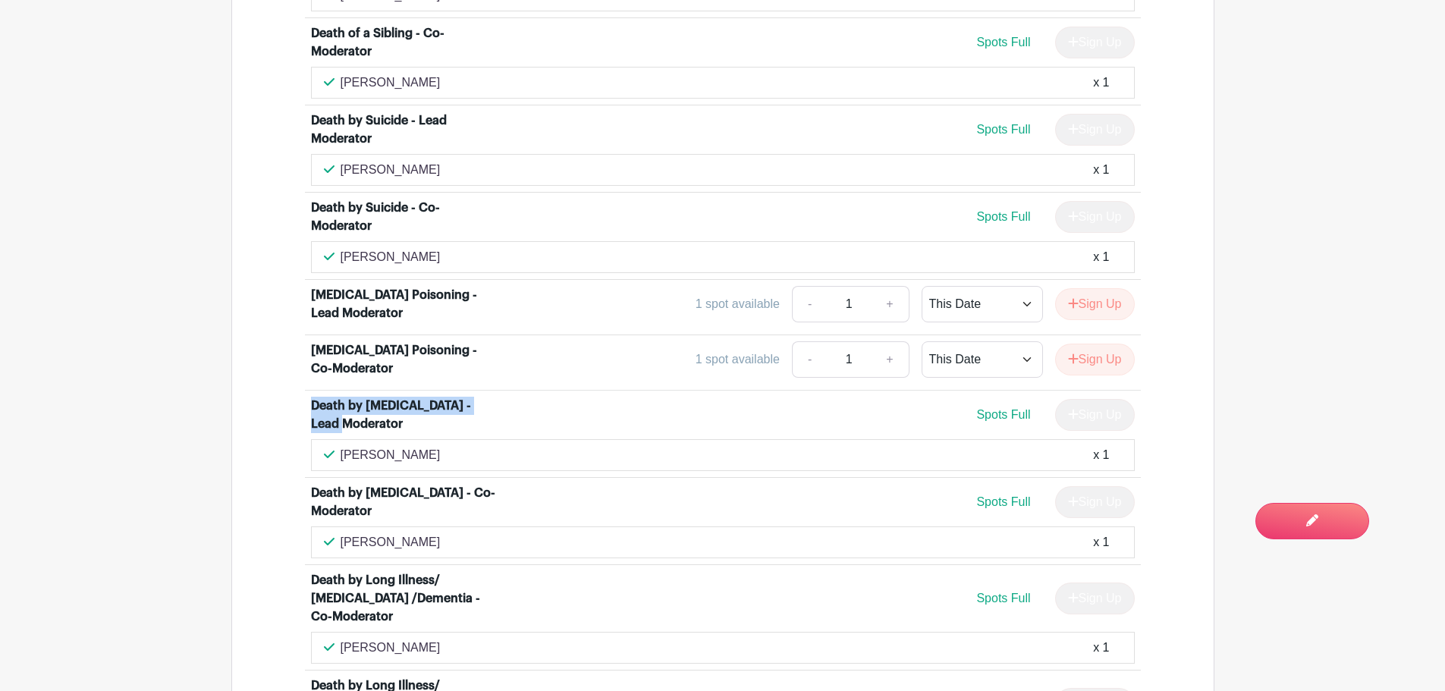
scroll to position [3490, 0]
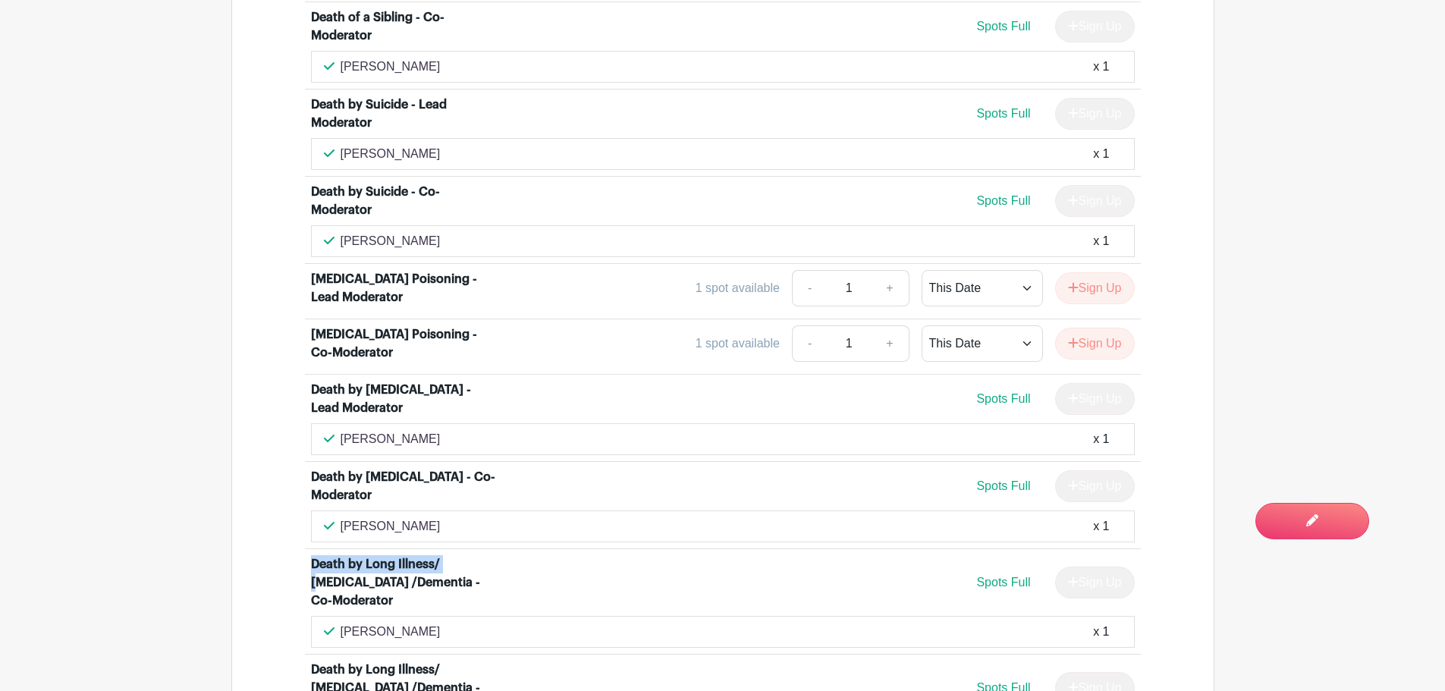
drag, startPoint x: 304, startPoint y: 378, endPoint x: 455, endPoint y: 382, distance: 151.0
click at [448, 549] on li "Death by Long Illness/ [MEDICAL_DATA] /Dementia - Co-Moderator Spots Full Sign …" at bounding box center [723, 601] width 836 height 105
drag, startPoint x: 376, startPoint y: 401, endPoint x: 286, endPoint y: 376, distance: 93.2
click at [286, 376] on div "Death of a Child [DEMOGRAPHIC_DATA] and under - Lead Moderator Spots Full Sign …" at bounding box center [723, 118] width 909 height 4577
drag, startPoint x: 310, startPoint y: 558, endPoint x: 393, endPoint y: 579, distance: 85.9
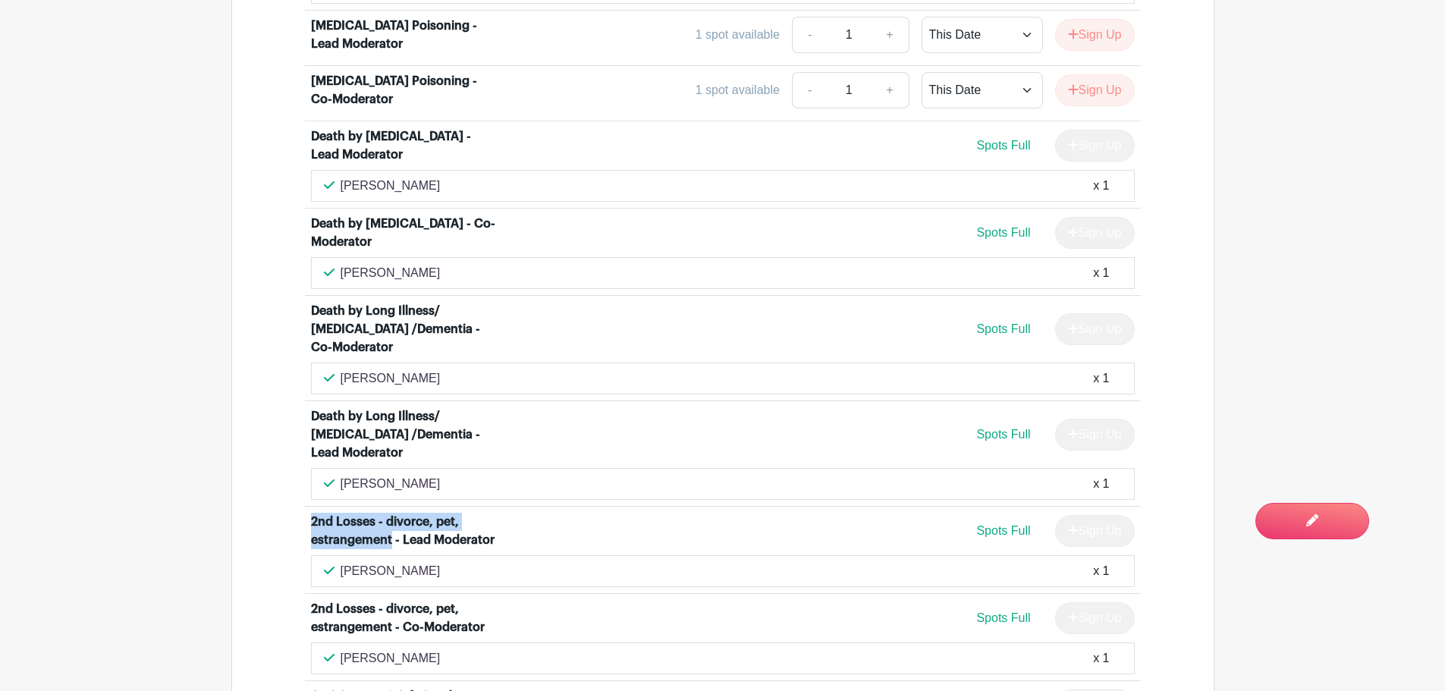
scroll to position [3794, 0]
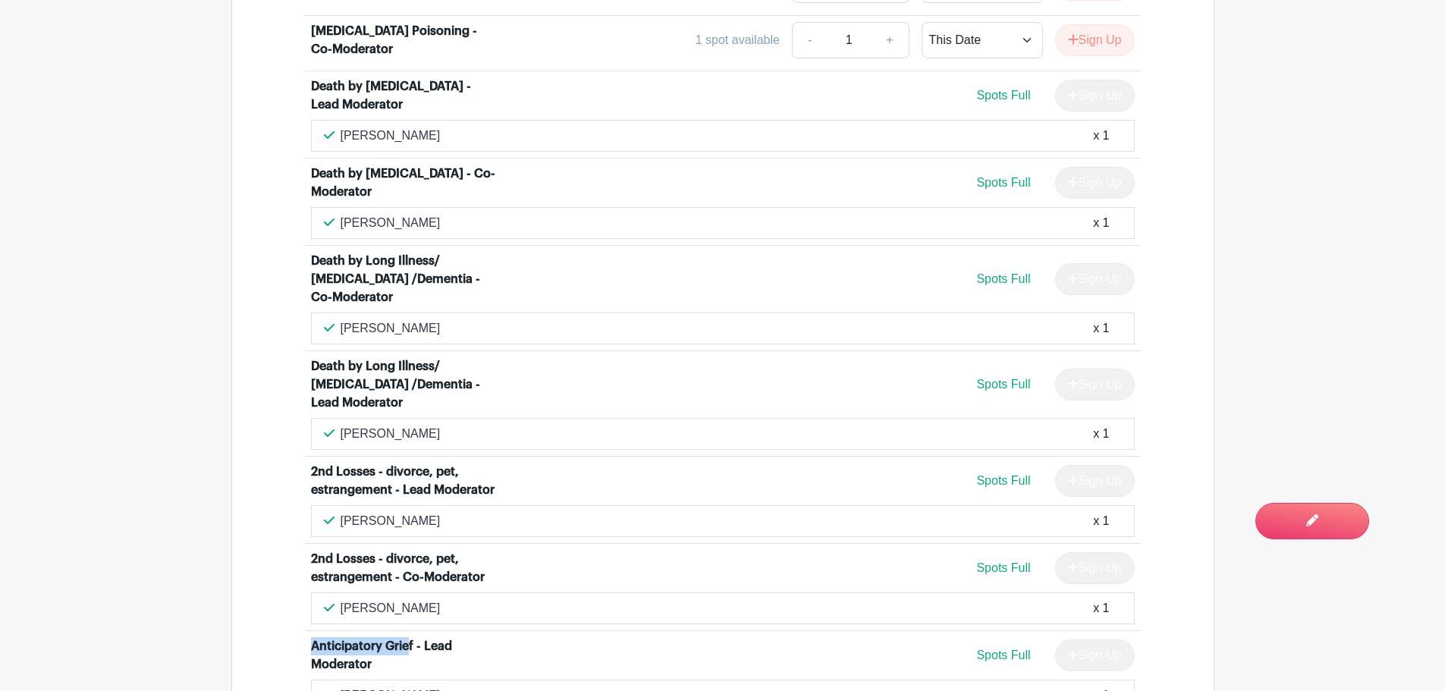
drag, startPoint x: 310, startPoint y: 427, endPoint x: 414, endPoint y: 427, distance: 103.2
click at [414, 637] on div "Anticipatory Grief - Lead Moderator" at bounding box center [405, 655] width 188 height 36
drag, startPoint x: 417, startPoint y: 426, endPoint x: 285, endPoint y: 427, distance: 132.8
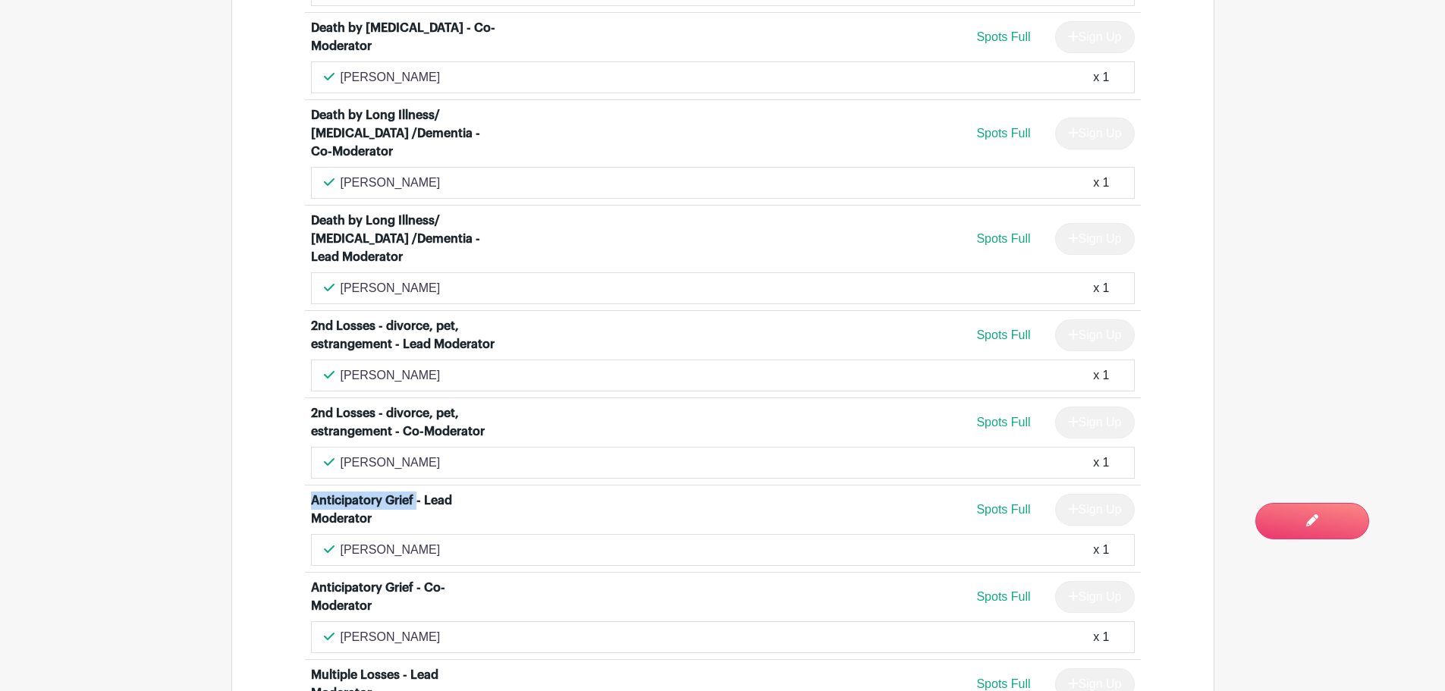
scroll to position [3945, 0]
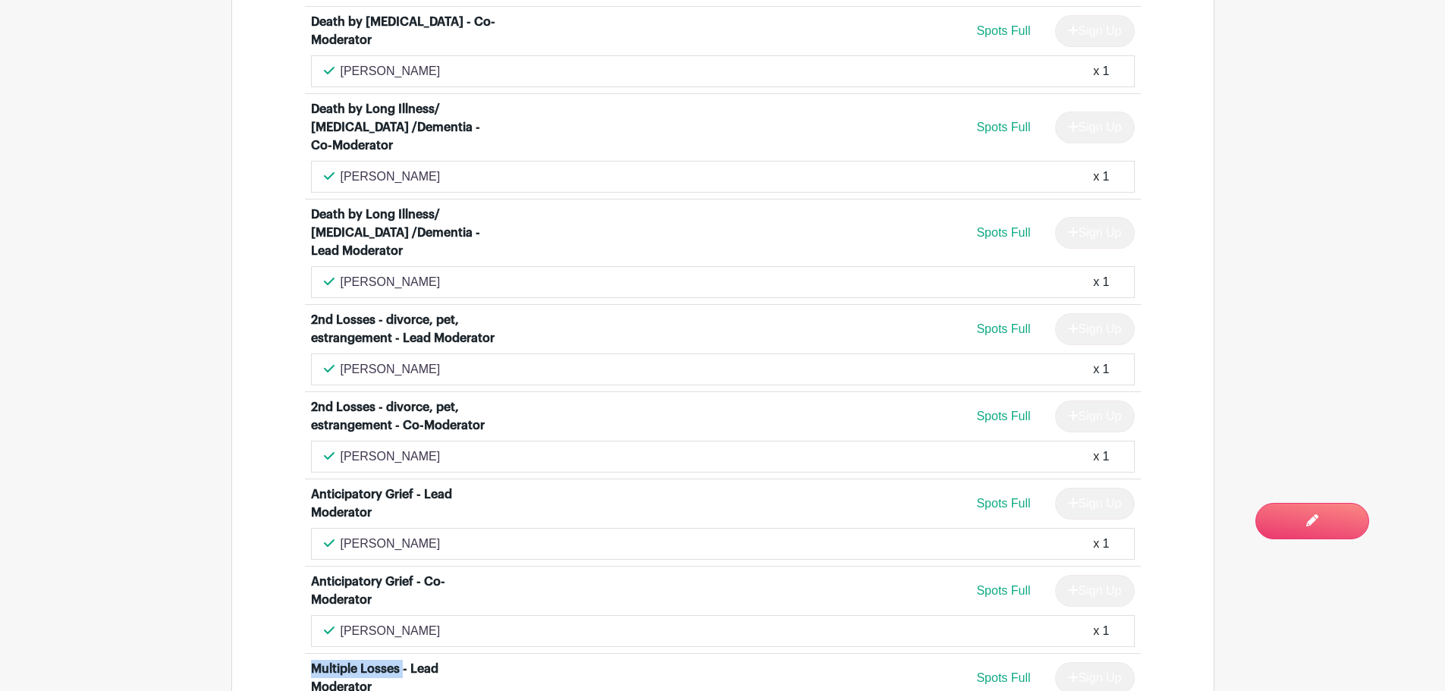
drag, startPoint x: 303, startPoint y: 451, endPoint x: 403, endPoint y: 449, distance: 99.4
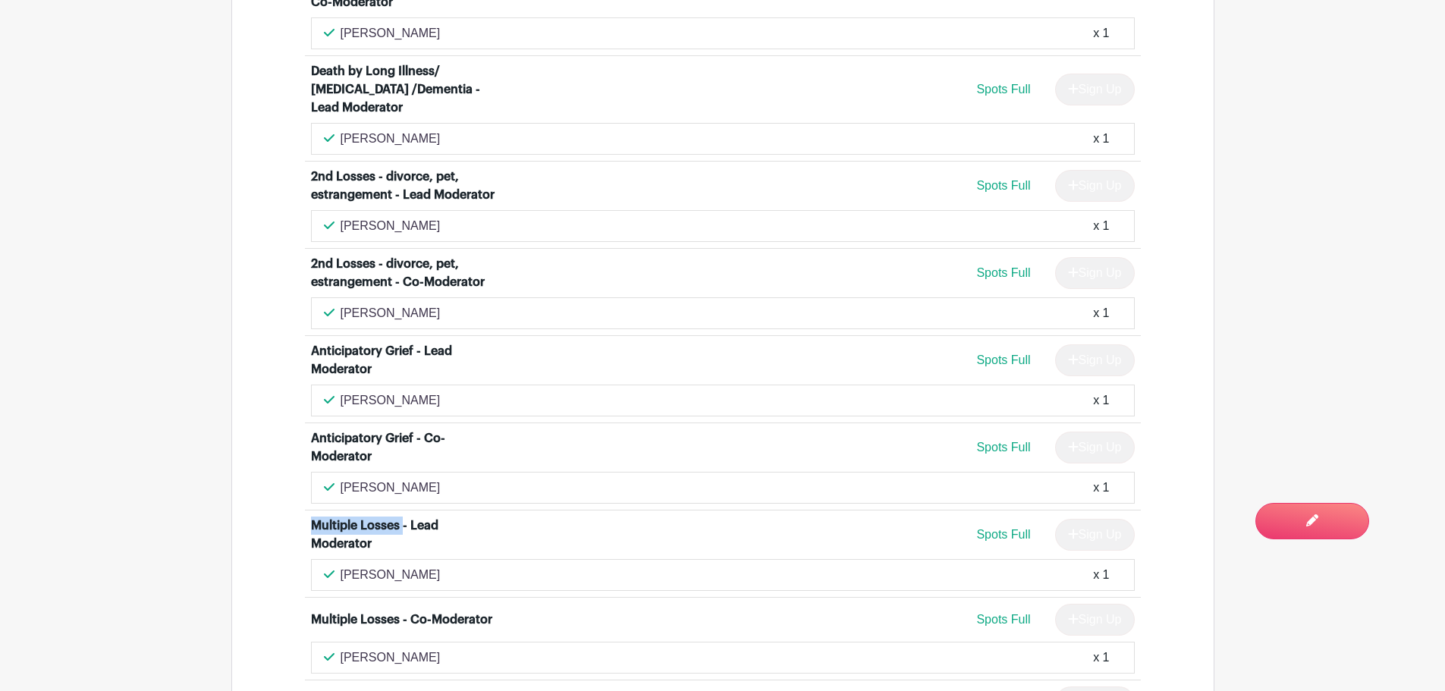
scroll to position [4097, 0]
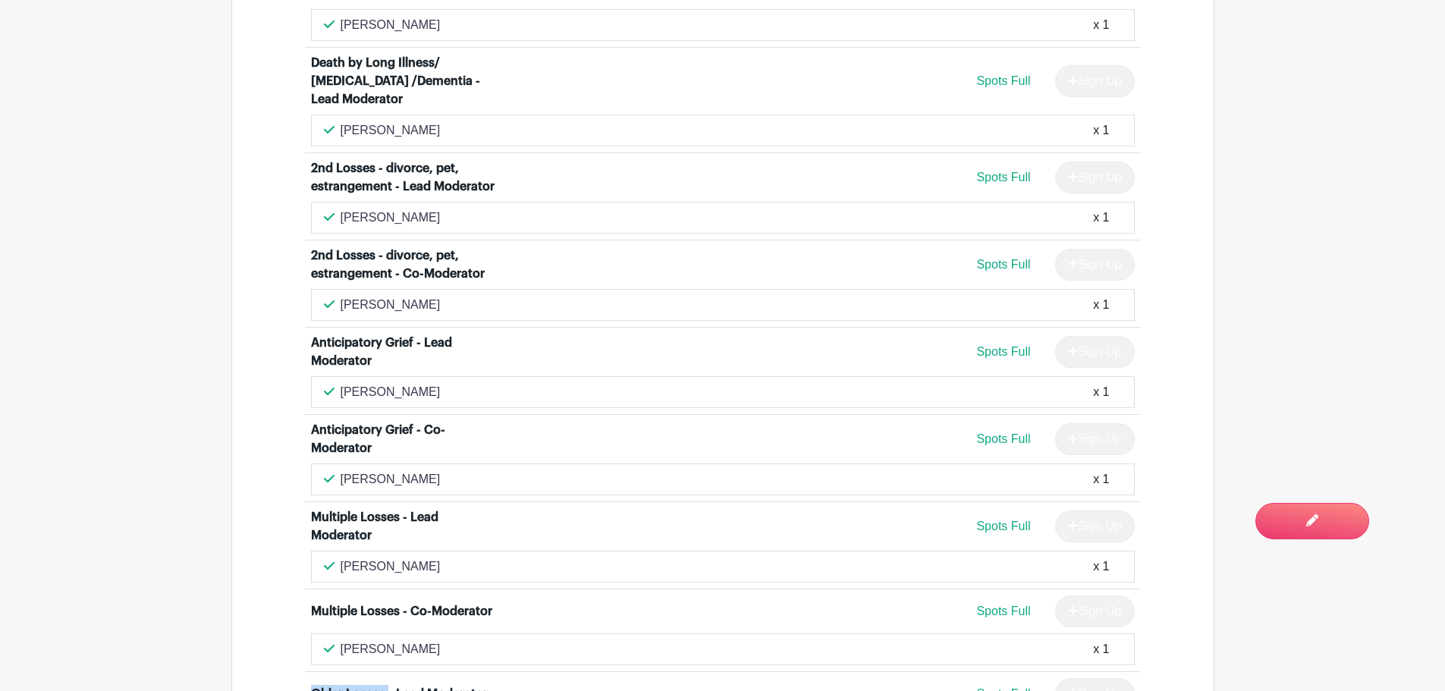
drag, startPoint x: 307, startPoint y: 472, endPoint x: 387, endPoint y: 476, distance: 80.5
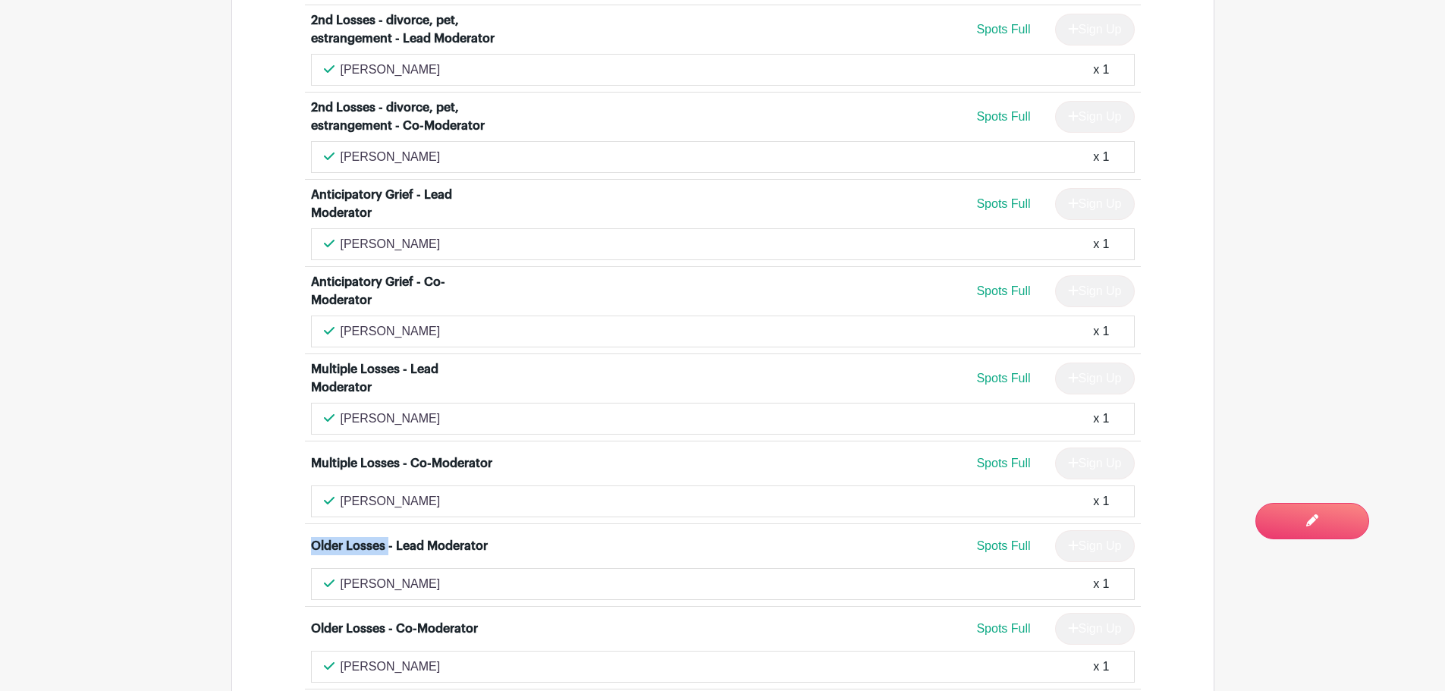
scroll to position [4249, 0]
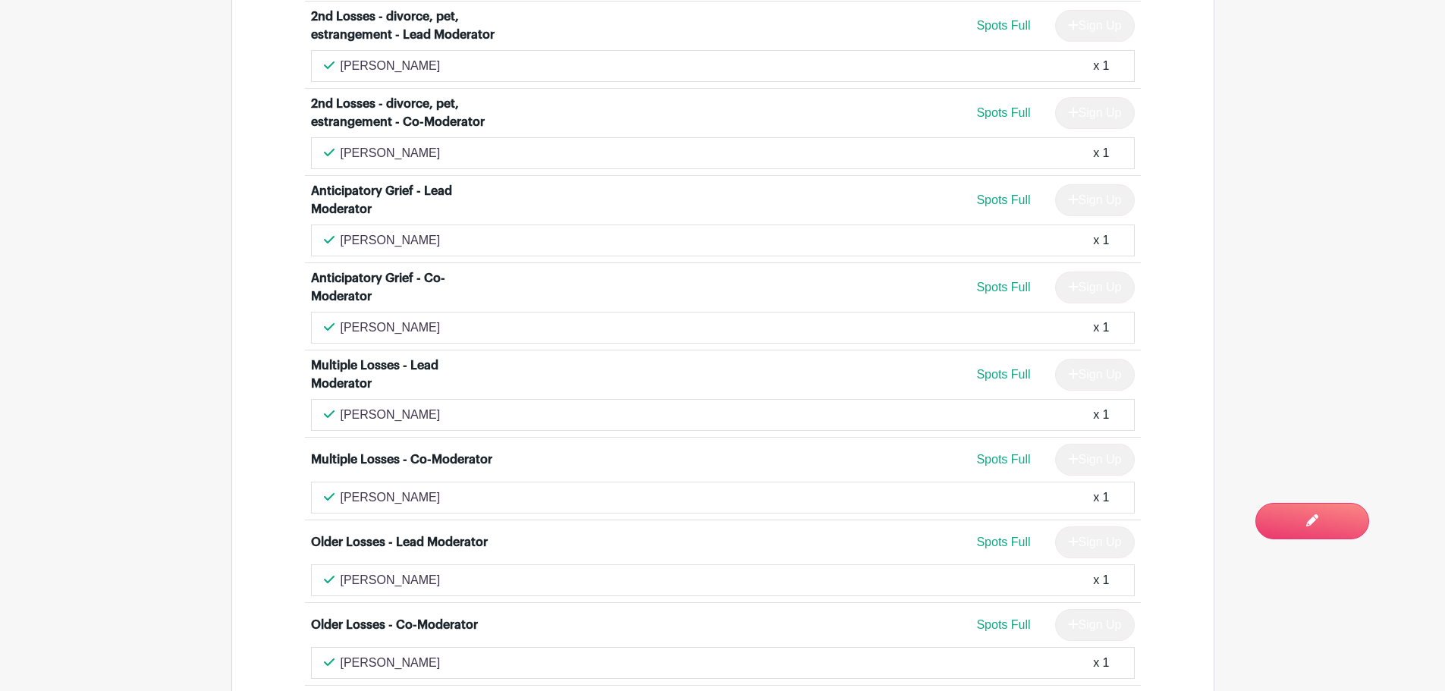
drag, startPoint x: 307, startPoint y: 491, endPoint x: 361, endPoint y: 492, distance: 54.6
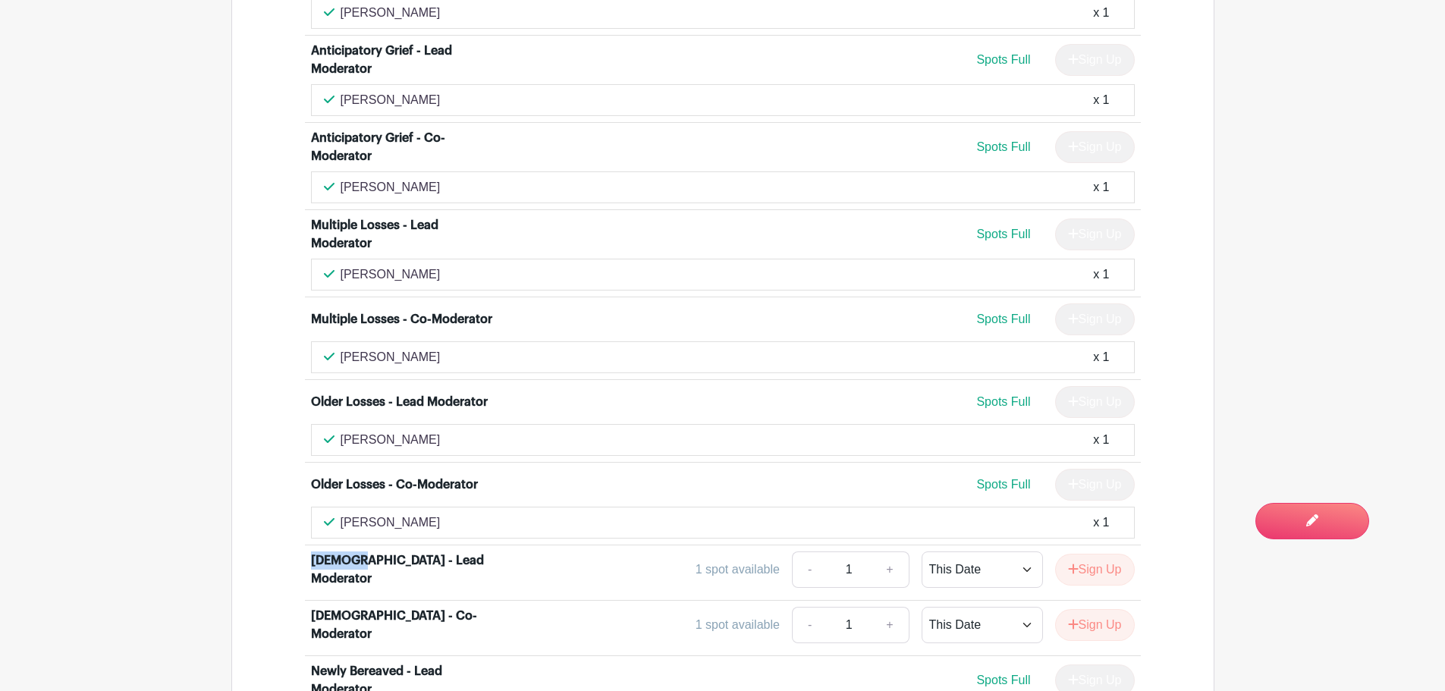
scroll to position [4401, 0]
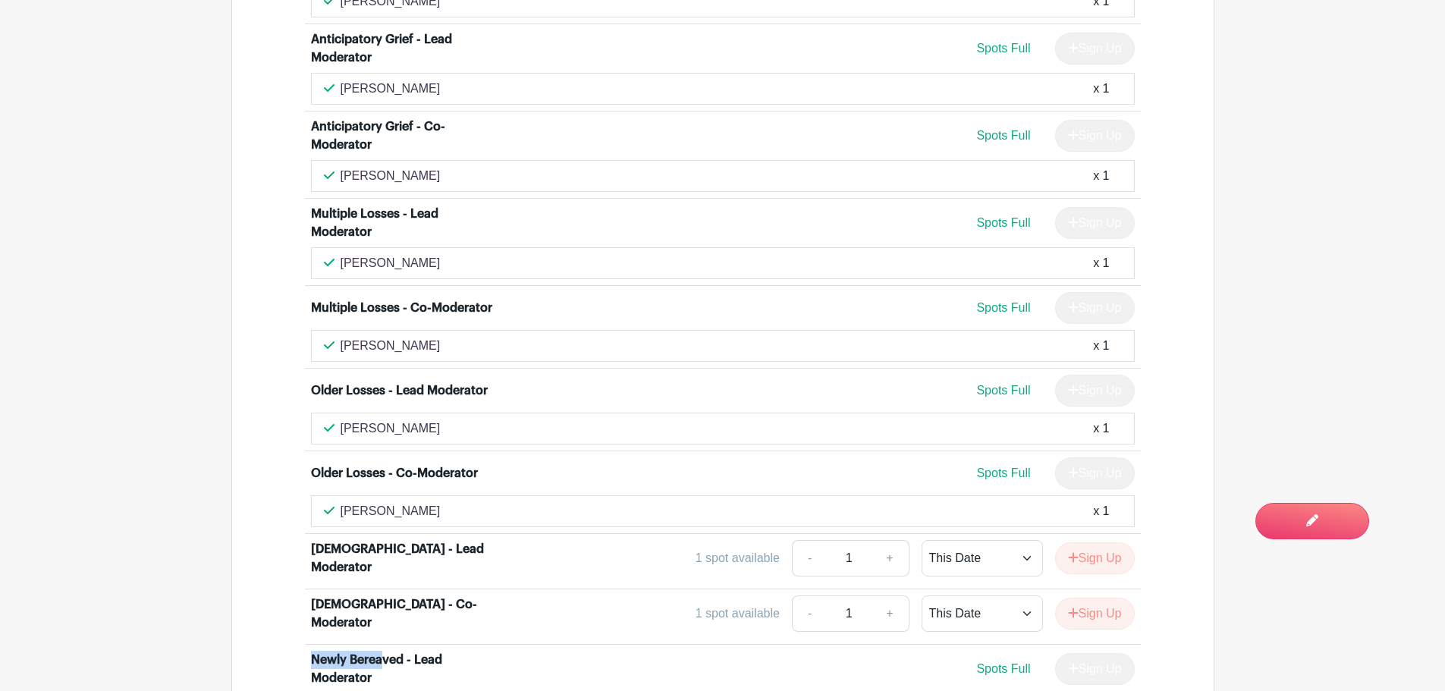
drag, startPoint x: 303, startPoint y: 439, endPoint x: 393, endPoint y: 443, distance: 90.4
drag, startPoint x: 402, startPoint y: 443, endPoint x: 297, endPoint y: 444, distance: 104.7
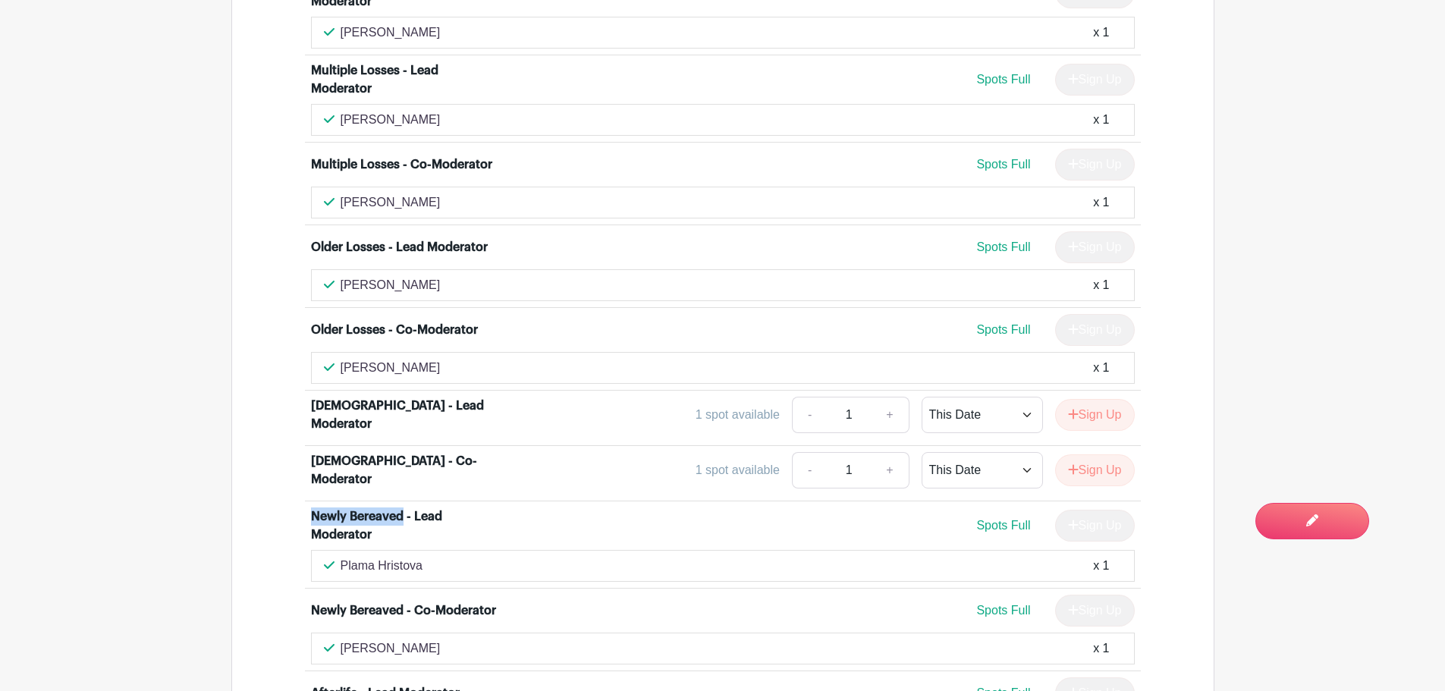
scroll to position [4552, 0]
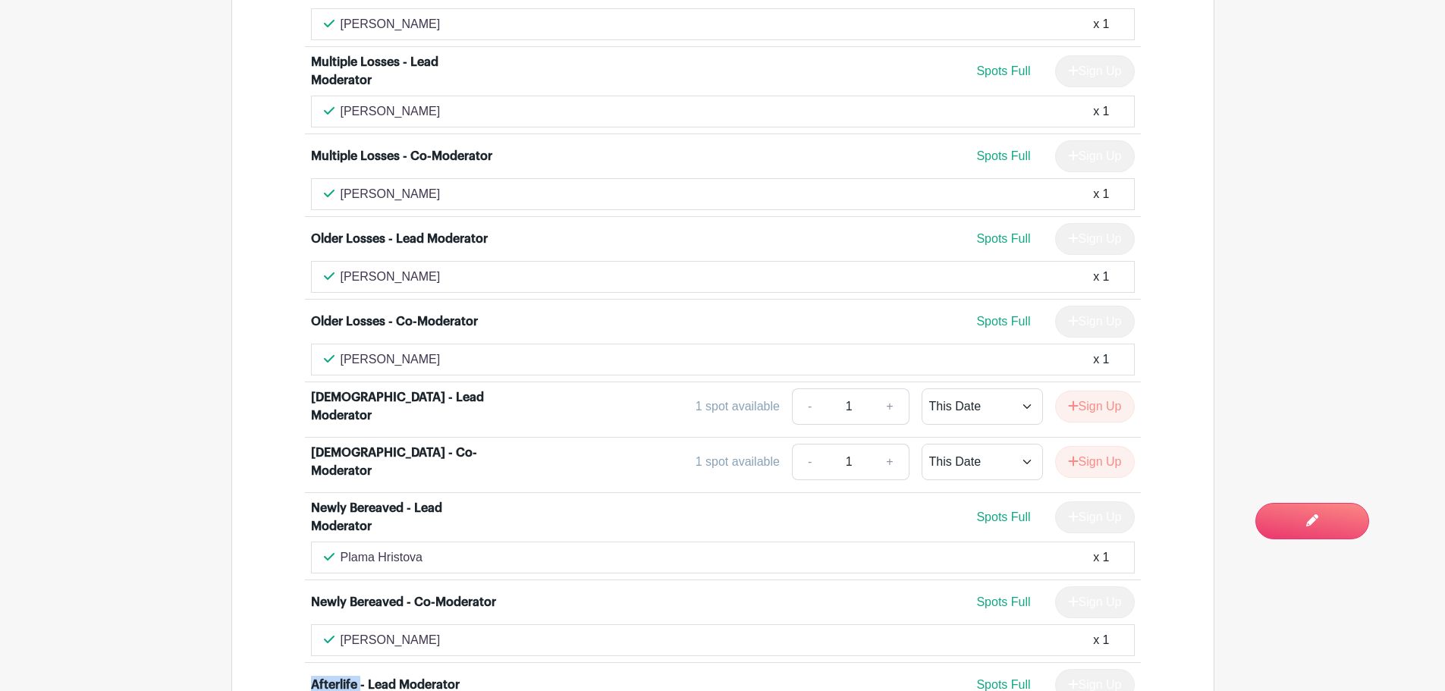
drag, startPoint x: 360, startPoint y: 466, endPoint x: 296, endPoint y: 464, distance: 63.8
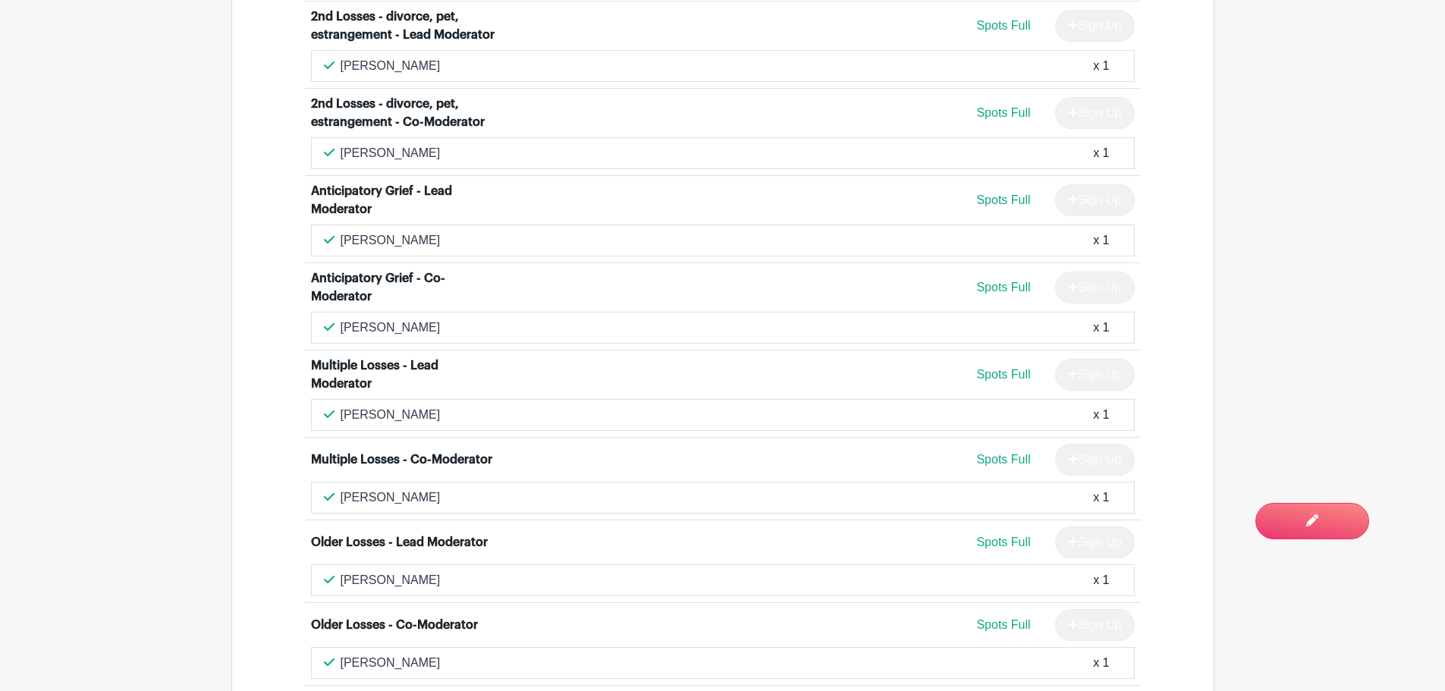
scroll to position [4325, 0]
